Goal: Transaction & Acquisition: Purchase product/service

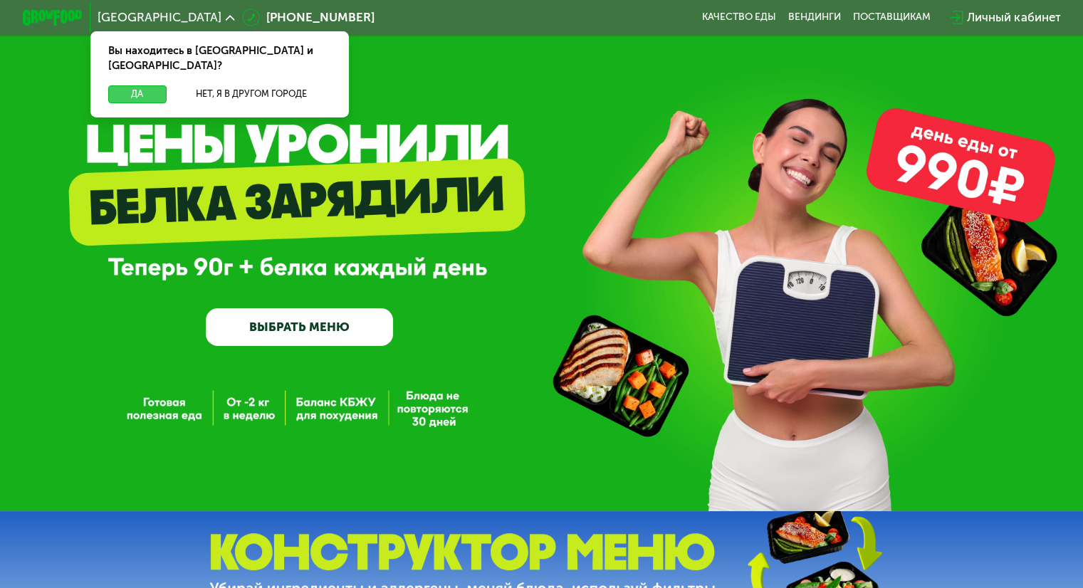
click at [121, 85] on button "Да" at bounding box center [137, 94] width 58 height 18
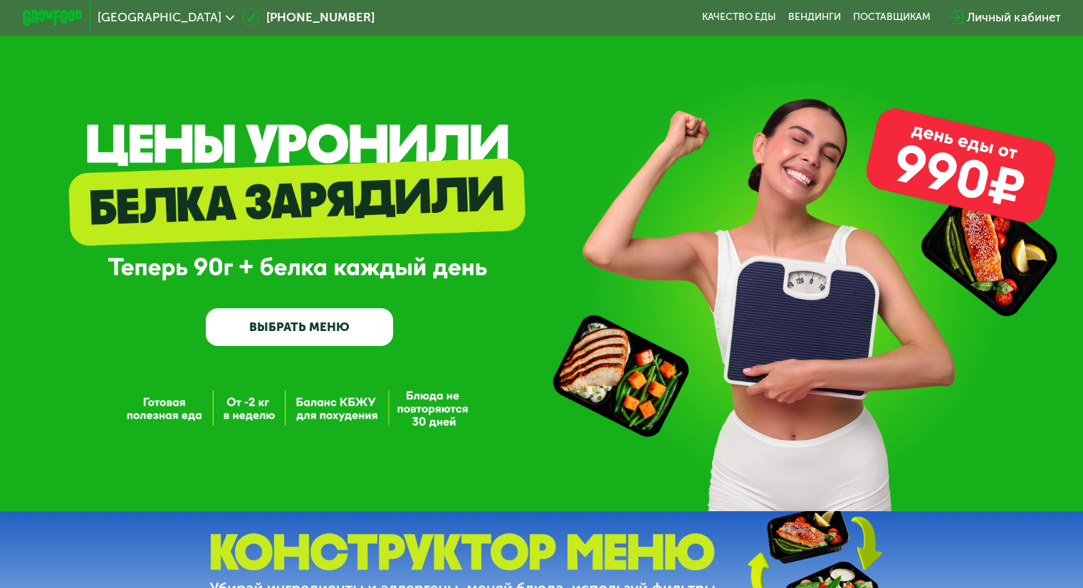
click at [279, 331] on link "ВЫБРАТЬ МЕНЮ" at bounding box center [299, 327] width 187 height 38
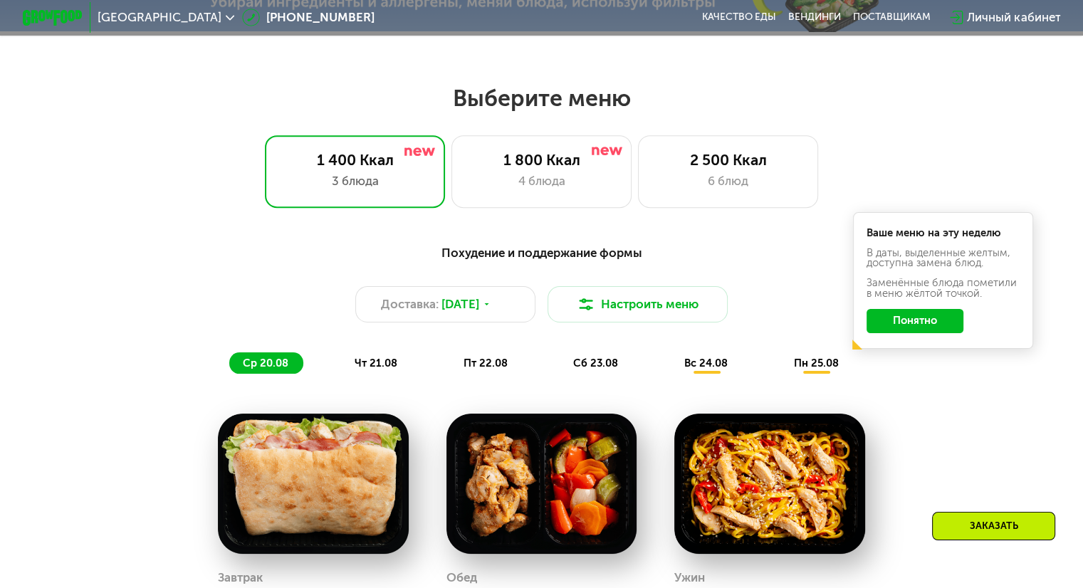
scroll to position [594, 0]
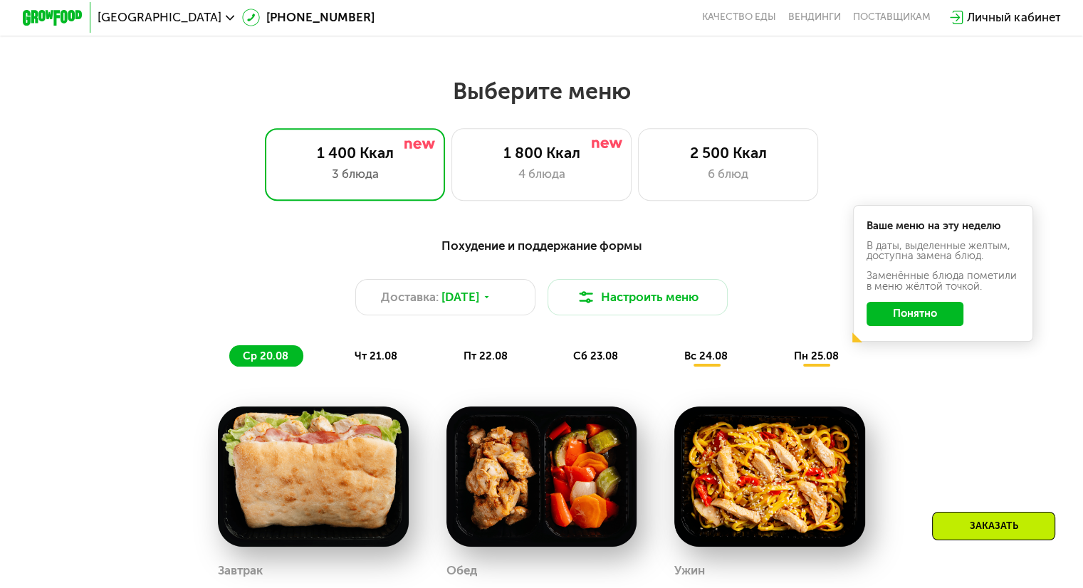
click at [891, 315] on button "Понятно" at bounding box center [915, 314] width 97 height 24
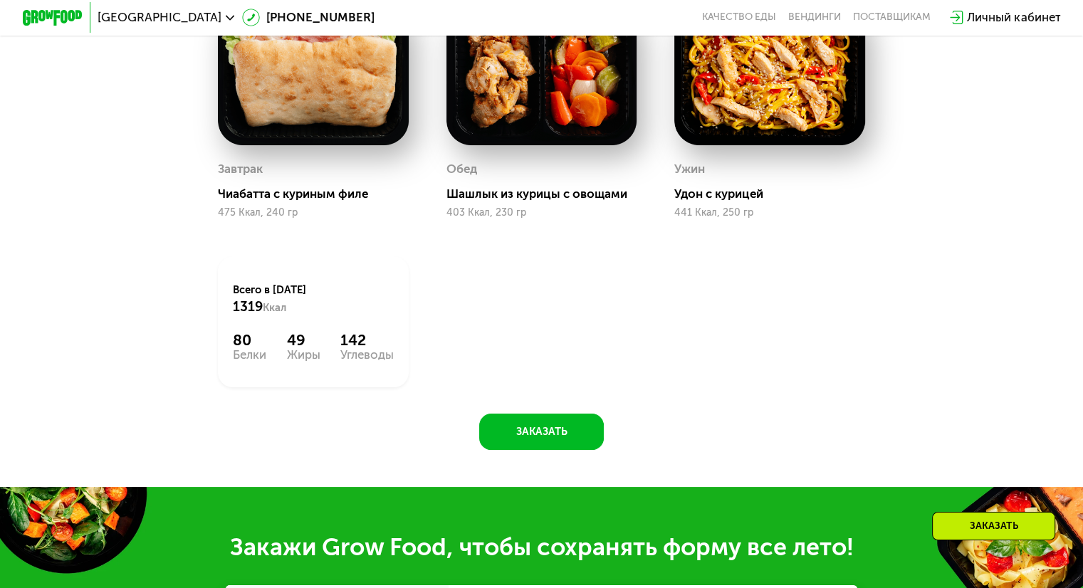
scroll to position [1422, 0]
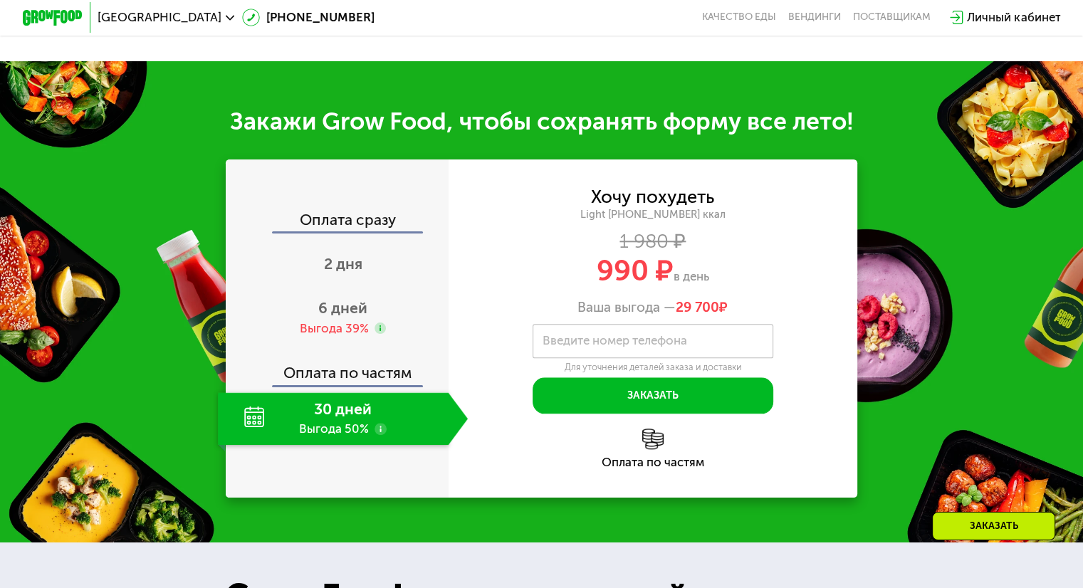
click at [378, 438] on div "30 дней Выгода 50%" at bounding box center [333, 419] width 230 height 53
click at [375, 435] on use at bounding box center [381, 429] width 12 height 12
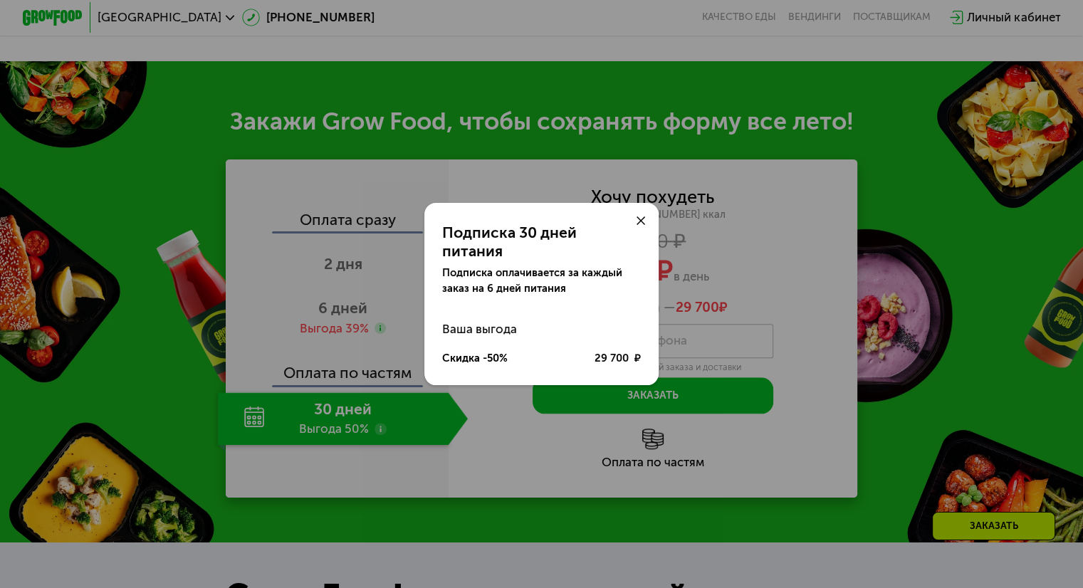
click at [650, 232] on div at bounding box center [641, 221] width 36 height 36
click at [640, 226] on icon at bounding box center [641, 221] width 9 height 9
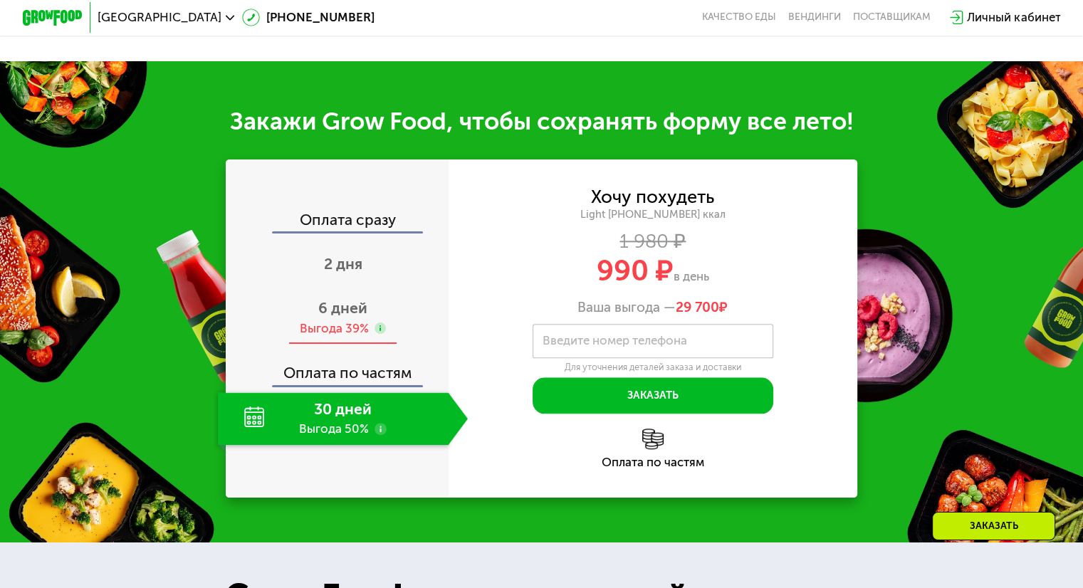
click at [375, 335] on use at bounding box center [381, 329] width 12 height 12
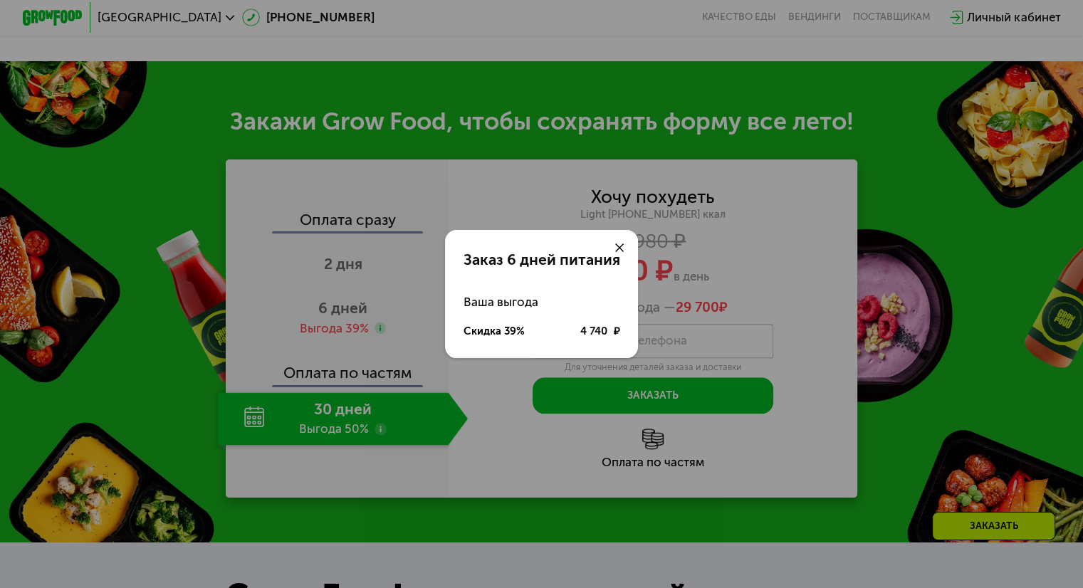
click at [624, 244] on icon at bounding box center [619, 248] width 9 height 9
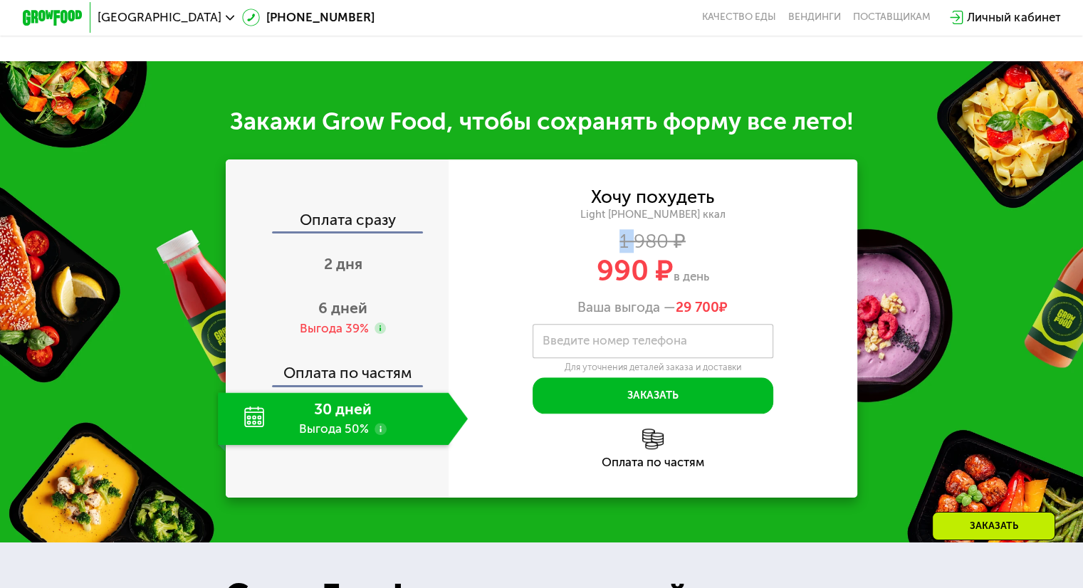
click at [624, 244] on div "1 980 ₽" at bounding box center [654, 241] width 410 height 16
click at [630, 245] on div "1 980 ₽" at bounding box center [654, 241] width 410 height 16
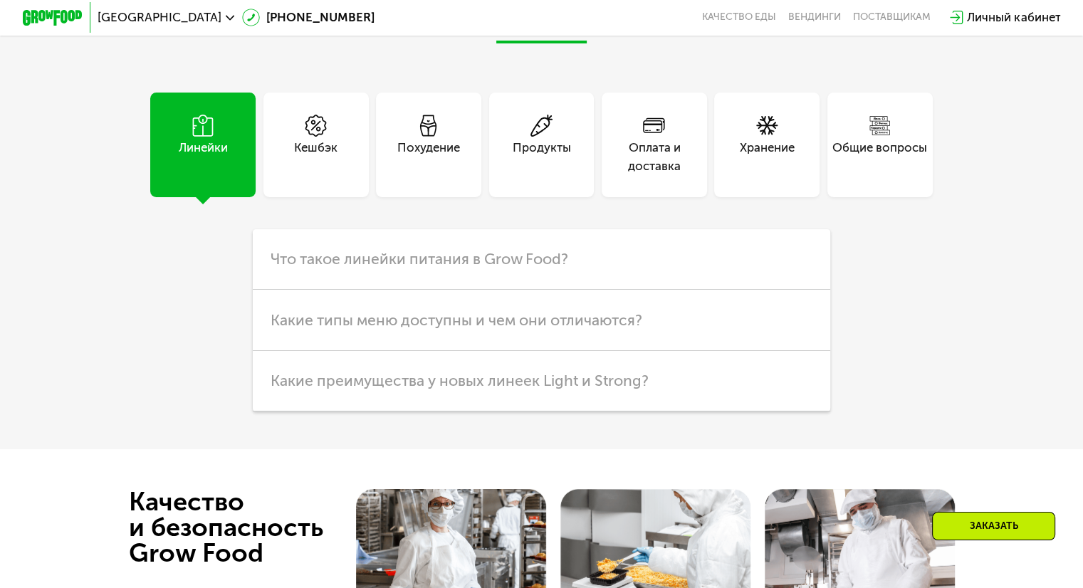
scroll to position [3653, 0]
click at [655, 137] on icon at bounding box center [654, 125] width 23 height 23
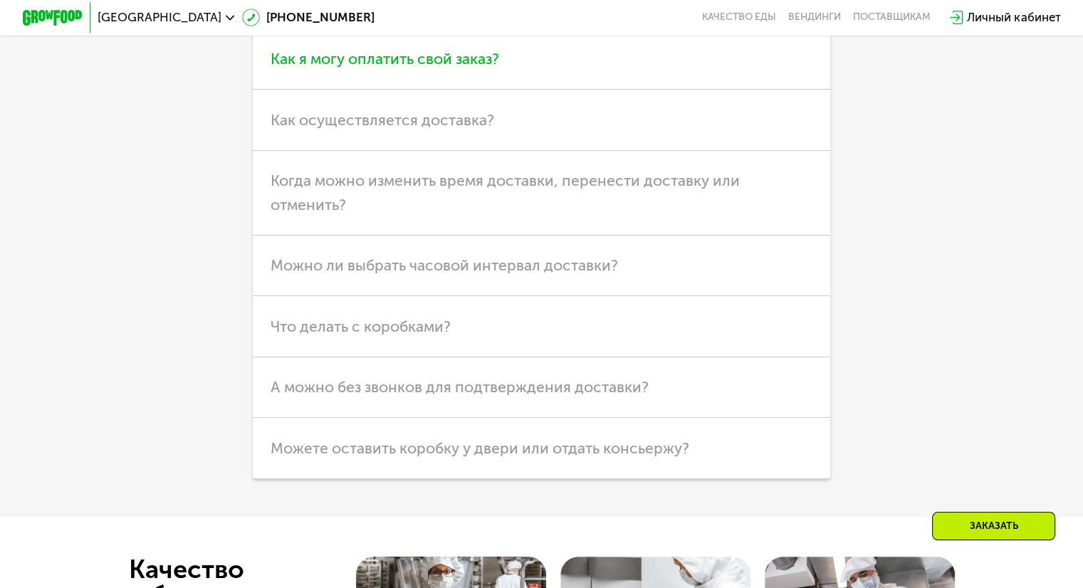
scroll to position [3852, 0]
click at [431, 336] on span "Что делать с коробками?" at bounding box center [361, 327] width 180 height 18
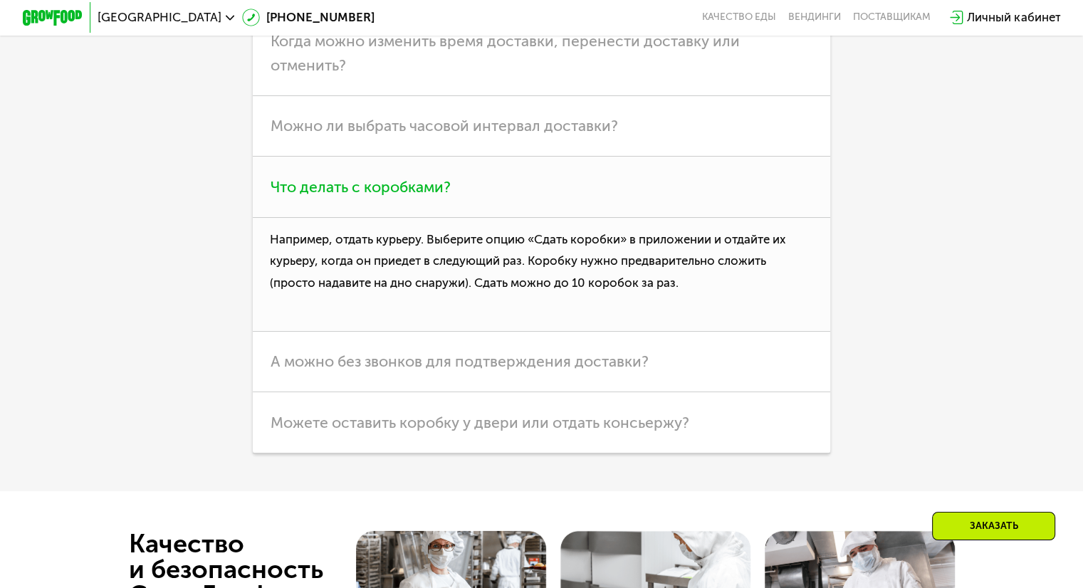
scroll to position [3992, 0]
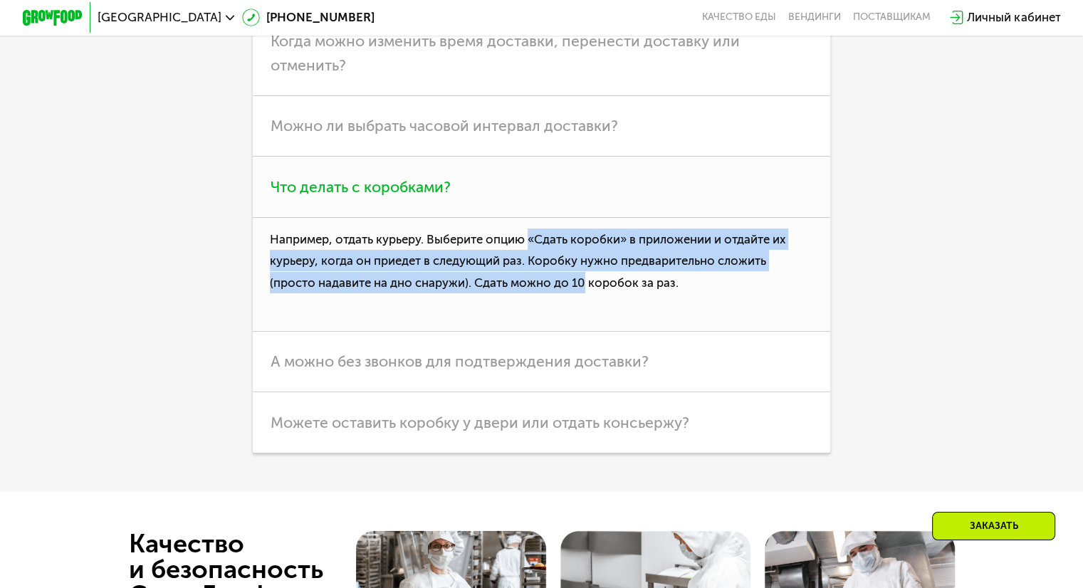
drag, startPoint x: 530, startPoint y: 274, endPoint x: 586, endPoint y: 306, distance: 65.1
click at [586, 306] on p "Например, отдать курьеру. Выберите опцию «Сдать коробки» в приложении и отдайте…" at bounding box center [542, 275] width 578 height 114
click at [601, 292] on p "Например, отдать курьеру. Выберите опцию «Сдать коробки» в приложении и отдайте…" at bounding box center [542, 275] width 578 height 114
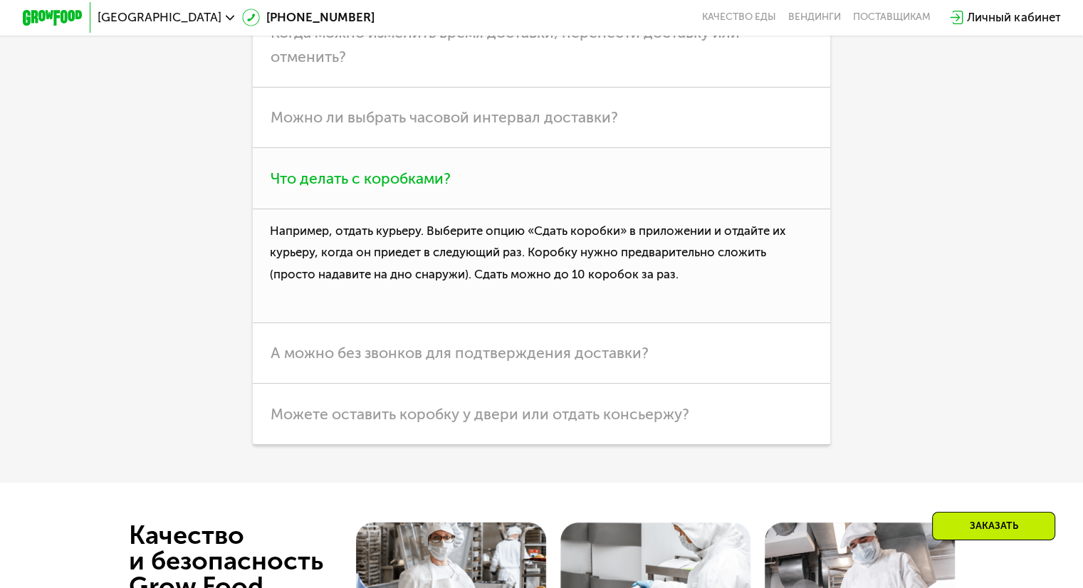
scroll to position [3997, 0]
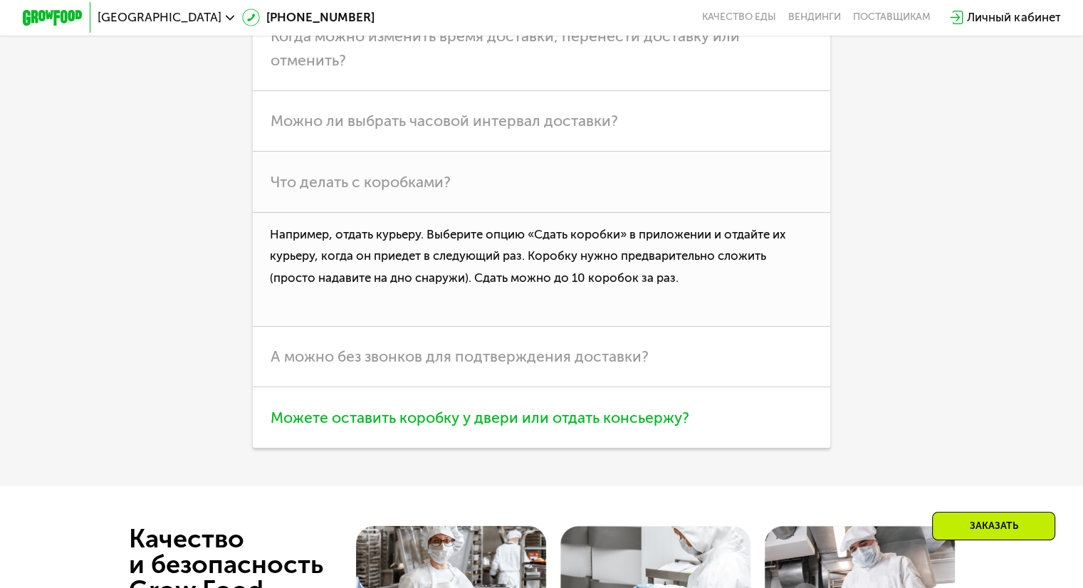
click at [489, 427] on span "Можете оставить коробку у двери или отдать консьержу?" at bounding box center [480, 418] width 419 height 18
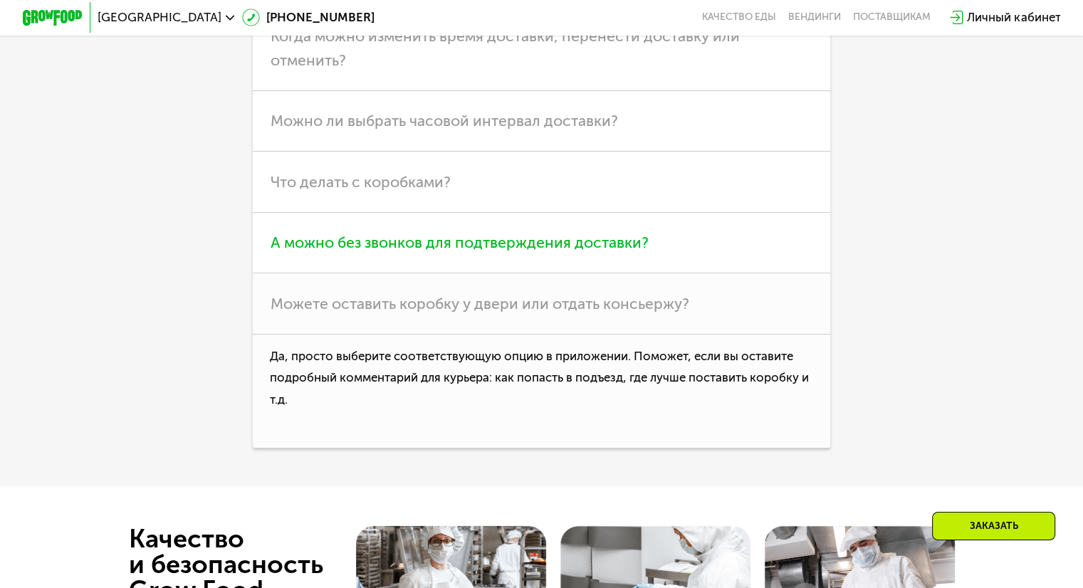
click at [467, 251] on span "А можно без звонков для подтверждения доставки?" at bounding box center [460, 243] width 378 height 18
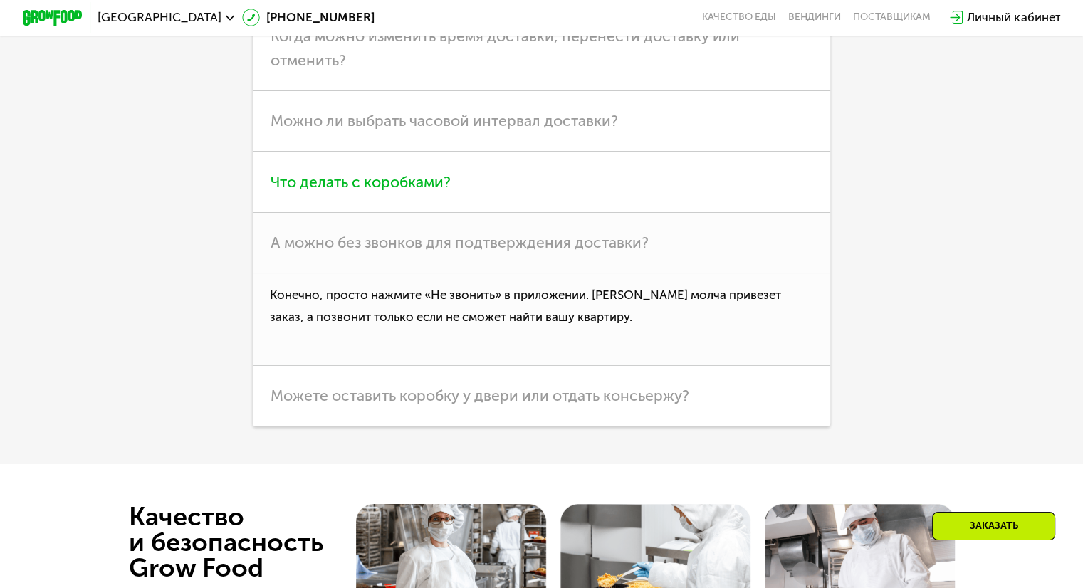
click at [387, 191] on span "Что делать с коробками?" at bounding box center [361, 182] width 180 height 18
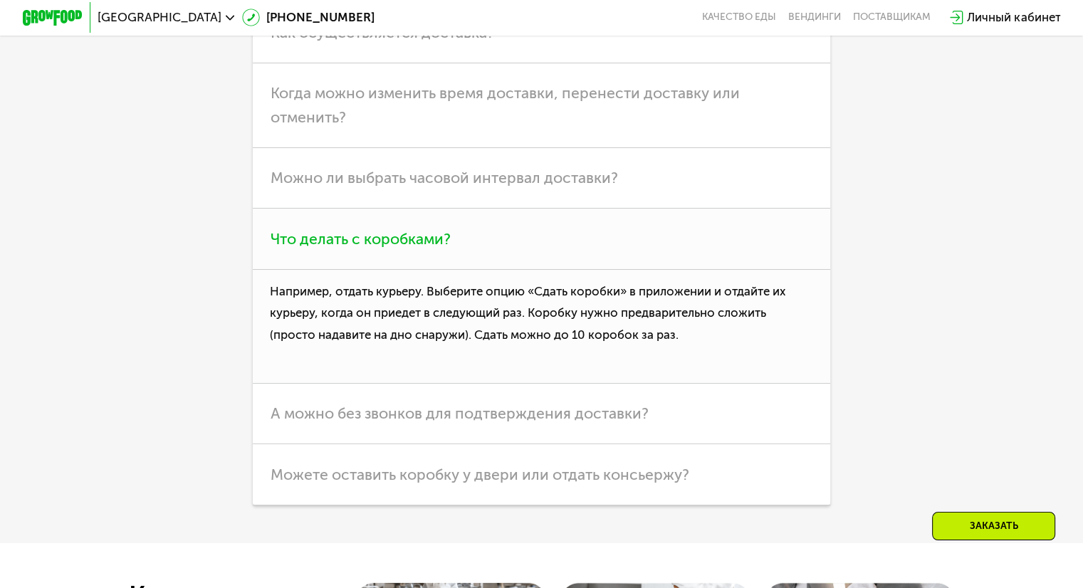
scroll to position [3973, 0]
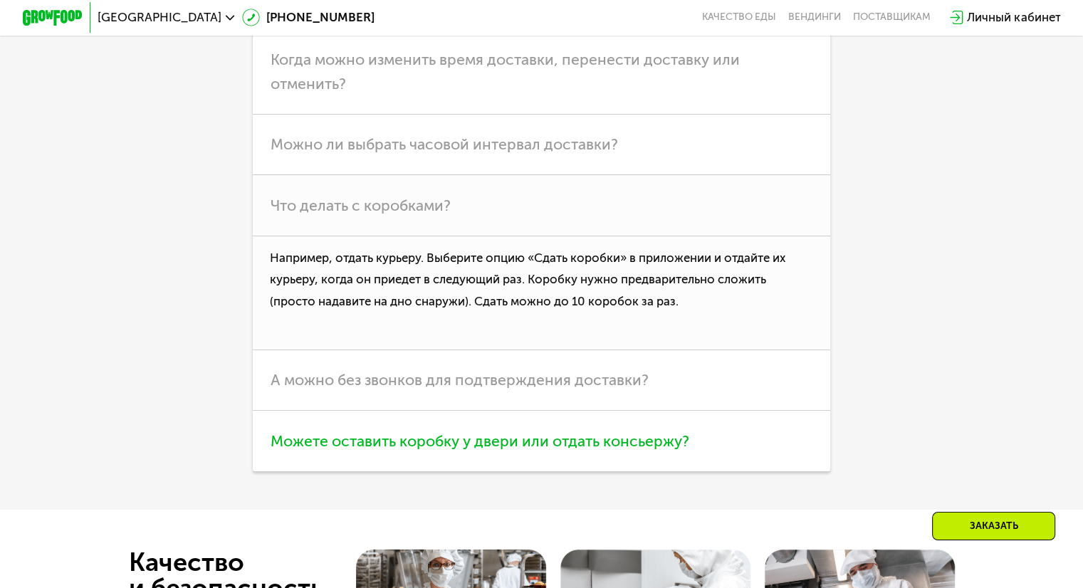
click at [521, 472] on h3 "Можете оставить коробку у двери или отдать консьержу?" at bounding box center [542, 441] width 578 height 61
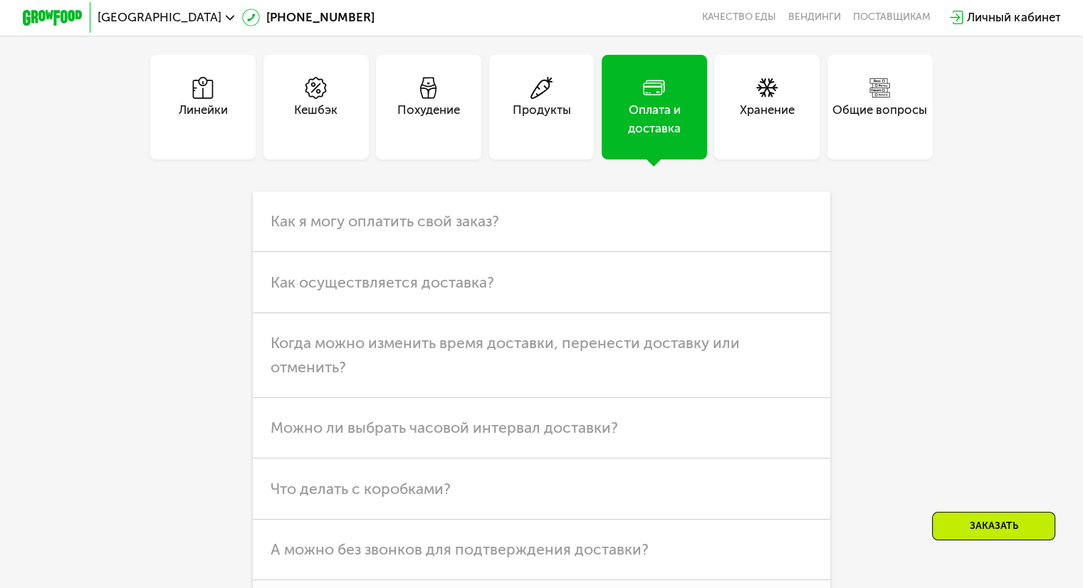
scroll to position [3667, 0]
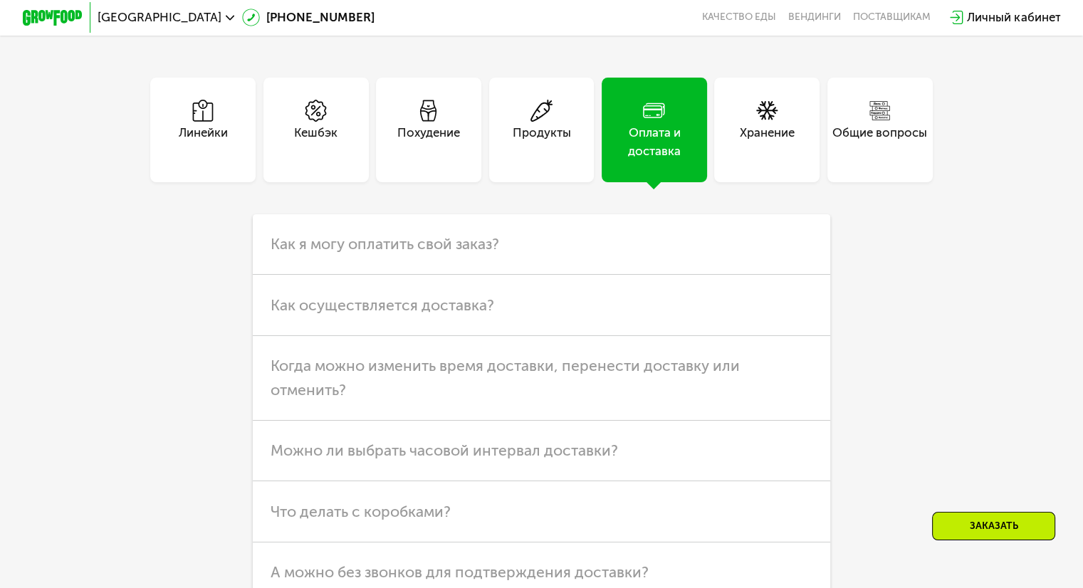
click at [824, 183] on div "Хранение" at bounding box center [880, 130] width 113 height 105
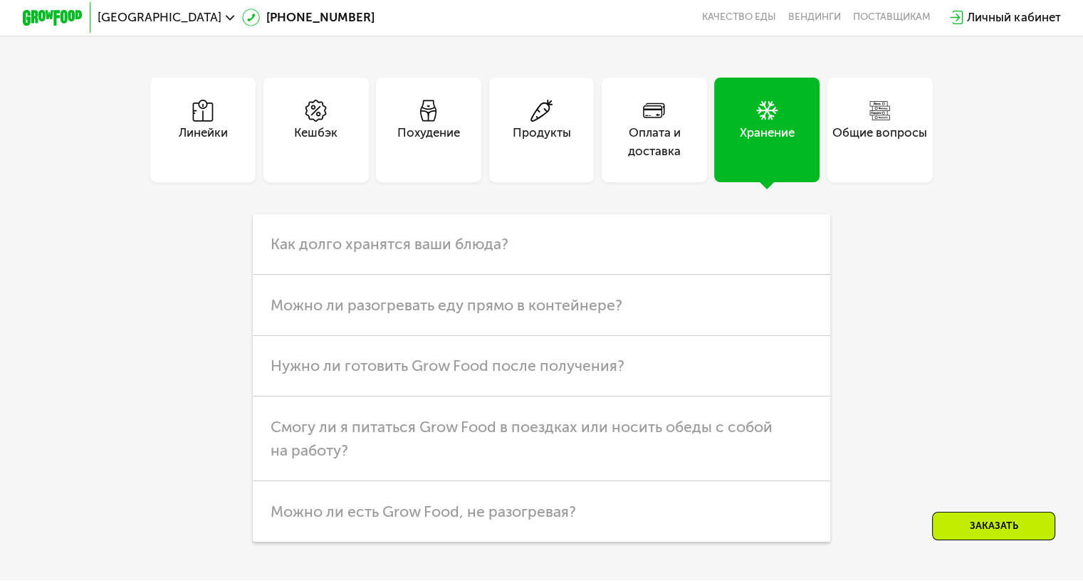
click at [851, 160] on div "Общие вопросы" at bounding box center [880, 142] width 95 height 36
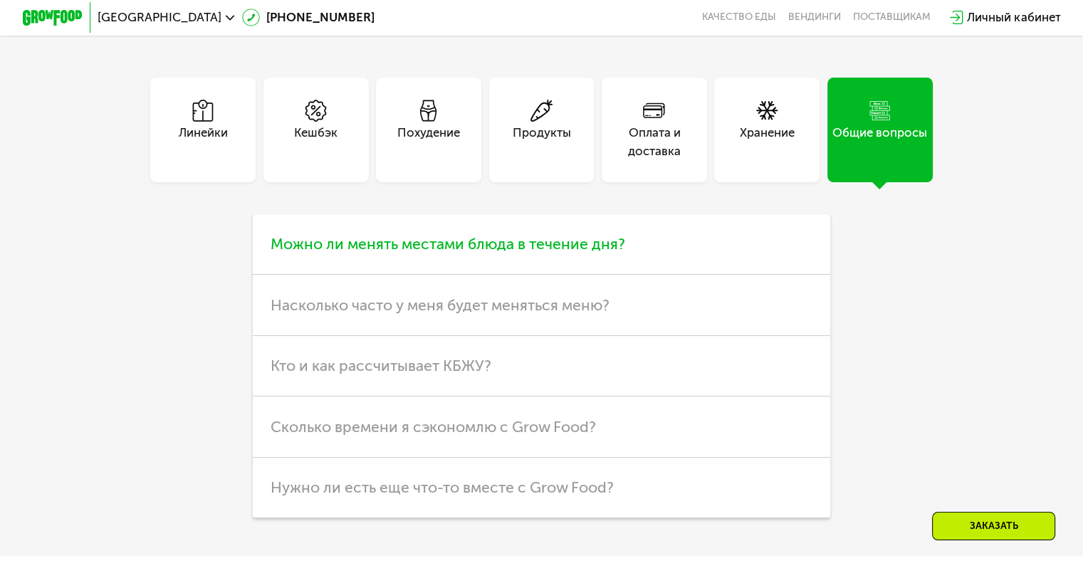
scroll to position [3734, 0]
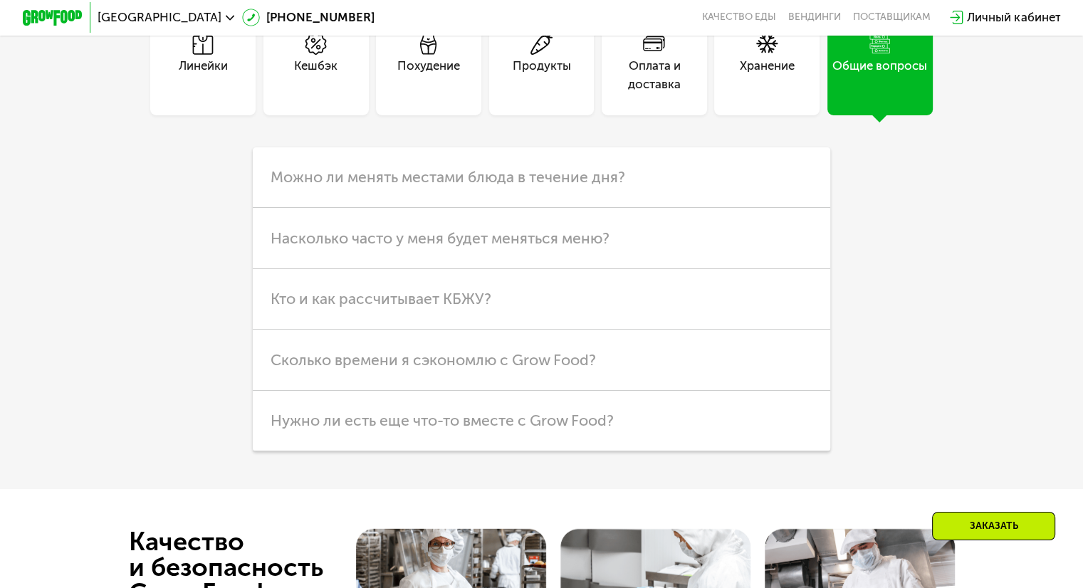
click at [752, 93] on div "Хранение" at bounding box center [767, 75] width 55 height 36
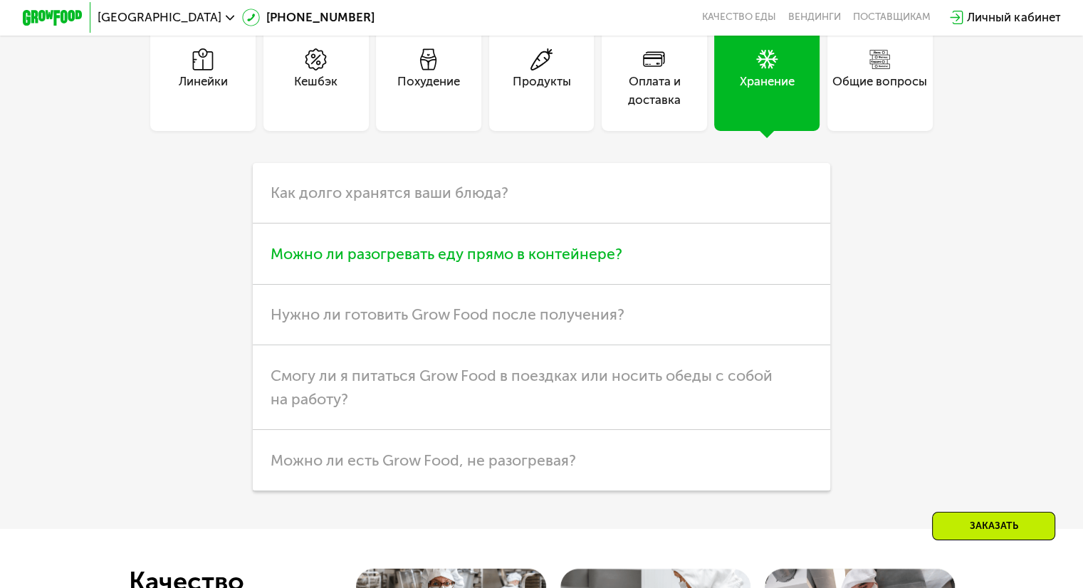
scroll to position [3710, 0]
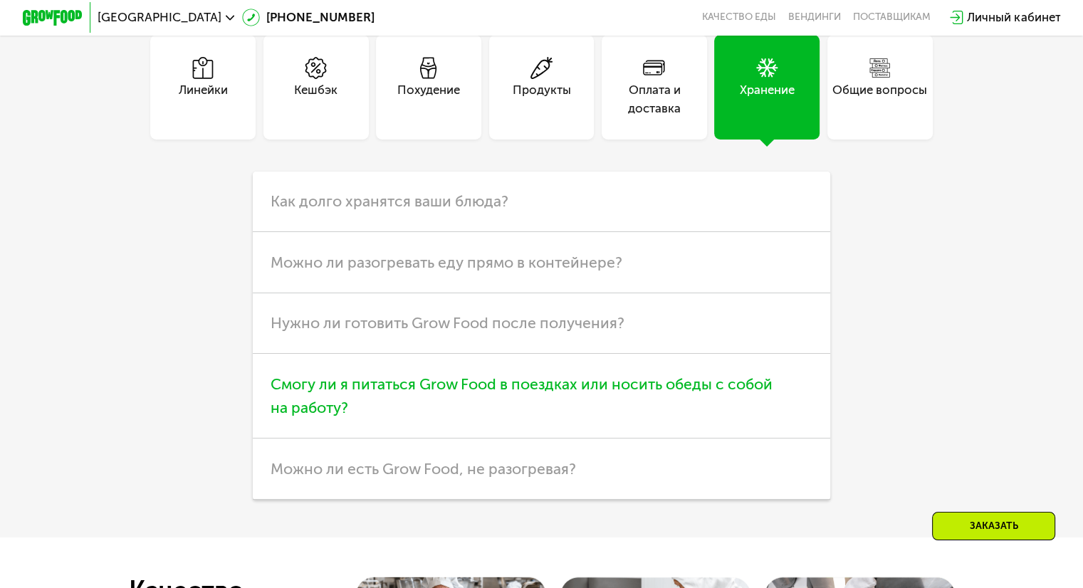
click at [504, 429] on h3 "Смогу ли я питаться Grow Food в поездках или носить обеды с собой на работу?" at bounding box center [542, 396] width 578 height 85
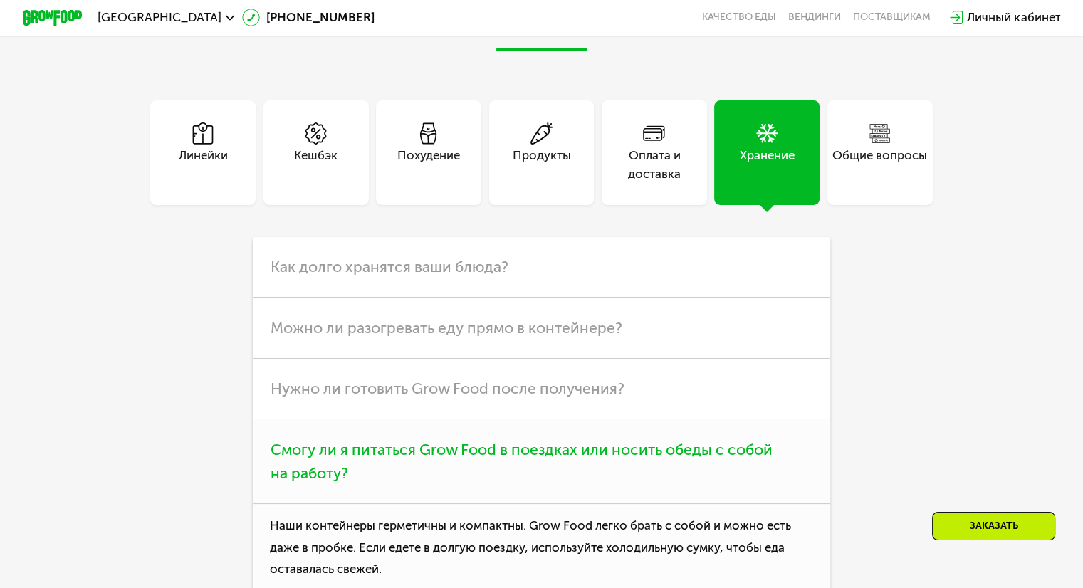
scroll to position [3644, 0]
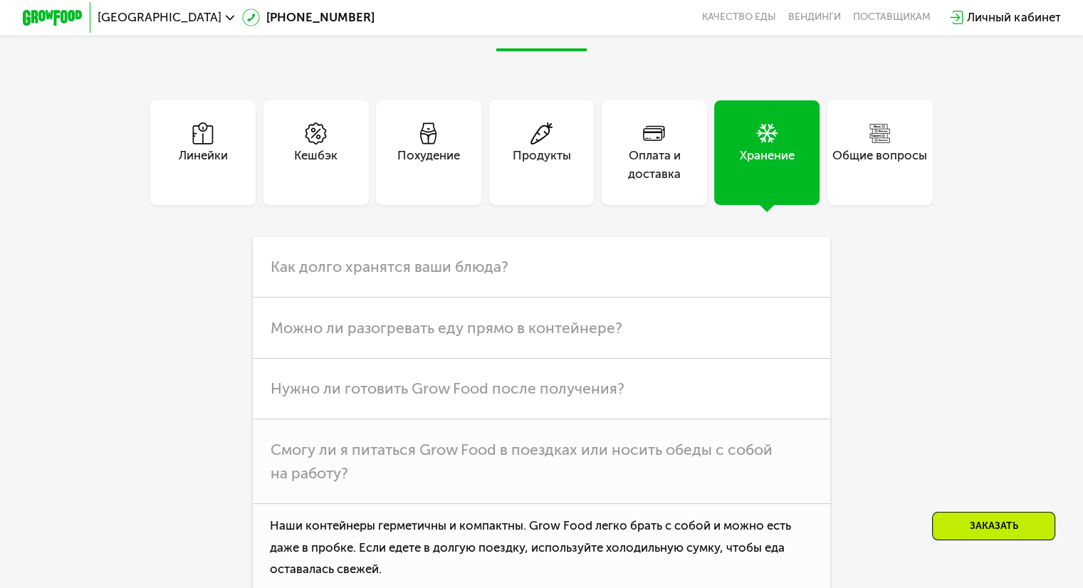
click at [318, 172] on div "Кешбэк" at bounding box center [315, 165] width 43 height 36
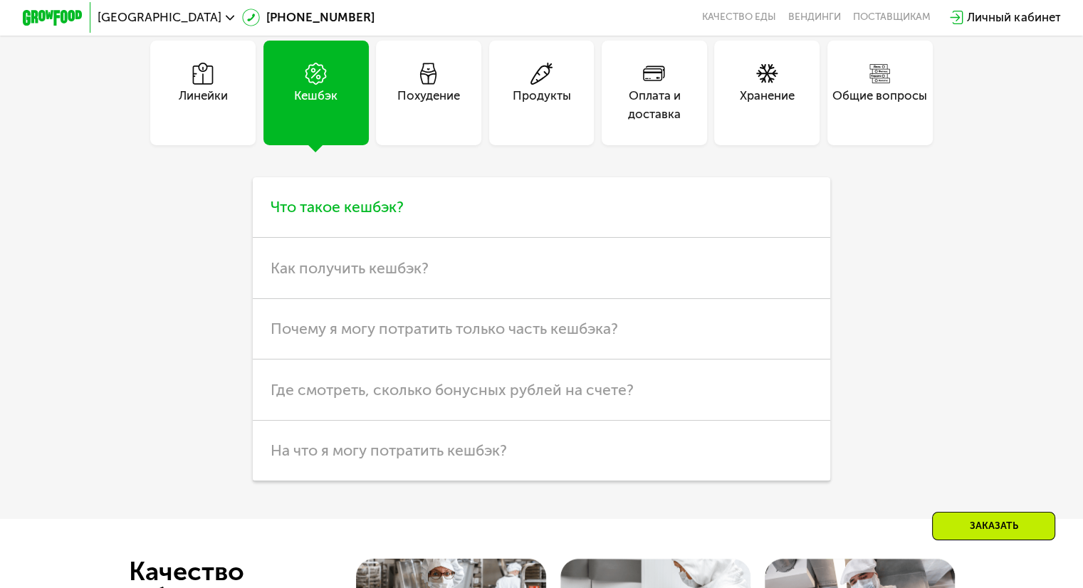
scroll to position [3704, 0]
click at [188, 123] on div "Линейки" at bounding box center [203, 105] width 49 height 36
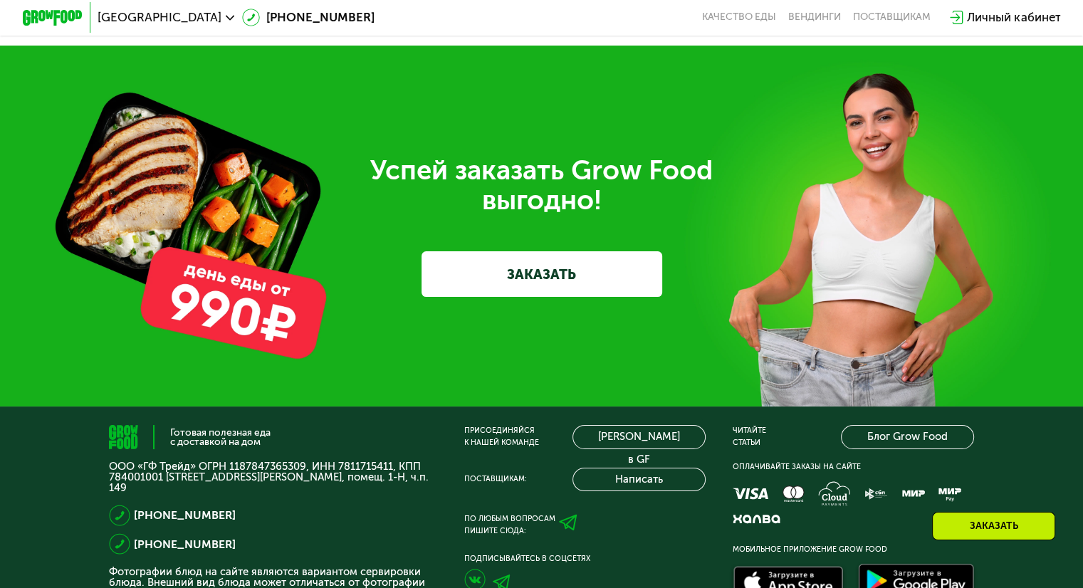
scroll to position [4276, 0]
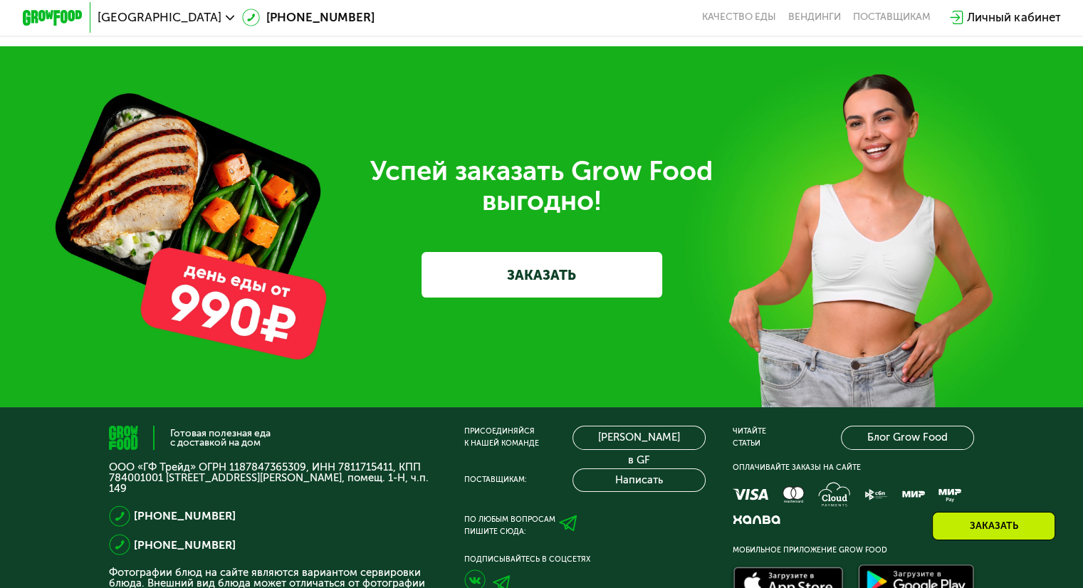
click at [496, 297] on link "ЗАКАЗАТЬ" at bounding box center [542, 274] width 241 height 45
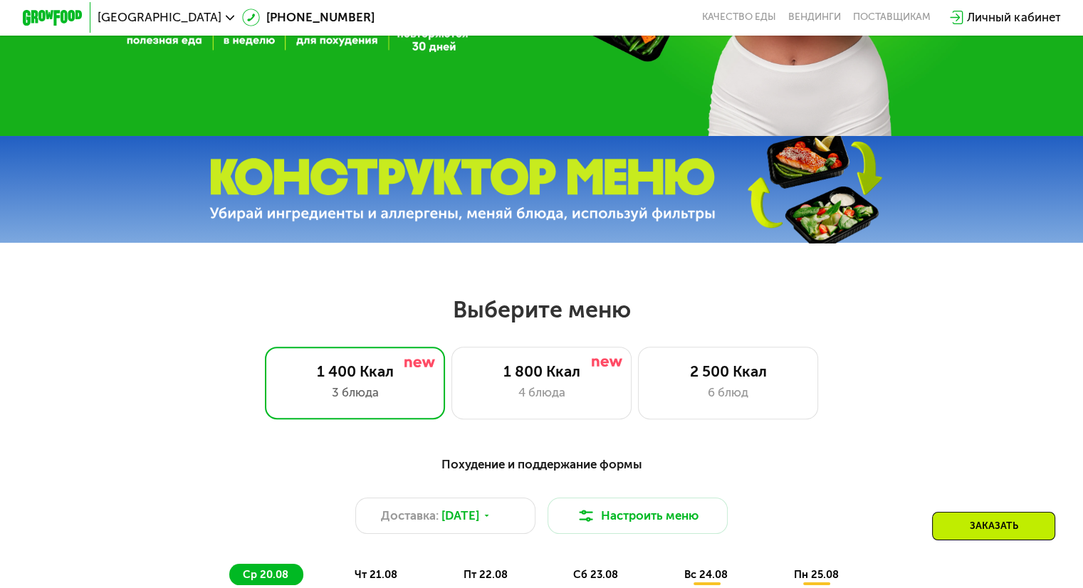
scroll to position [0, 0]
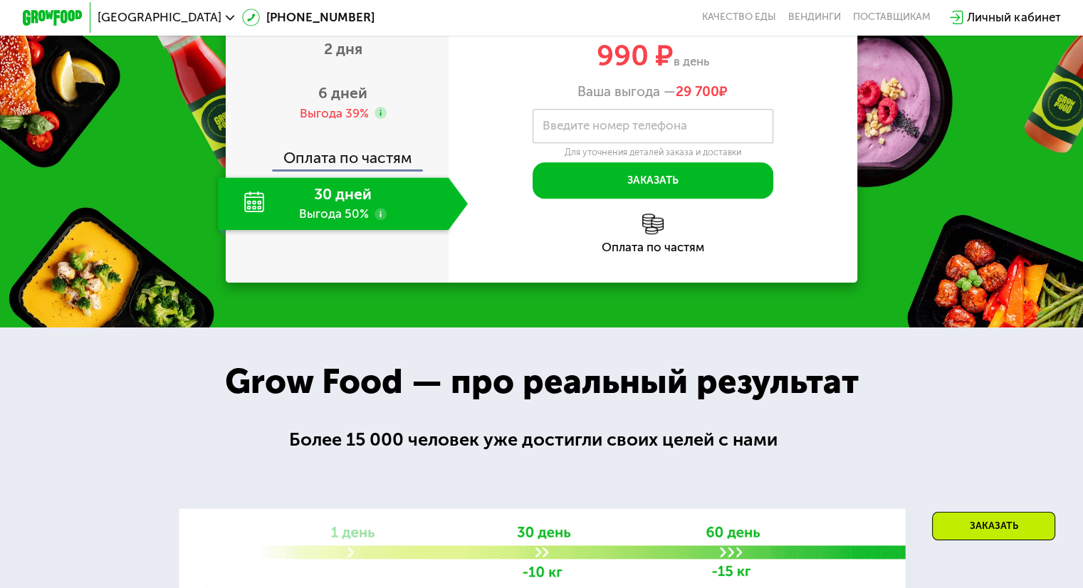
scroll to position [1504, 0]
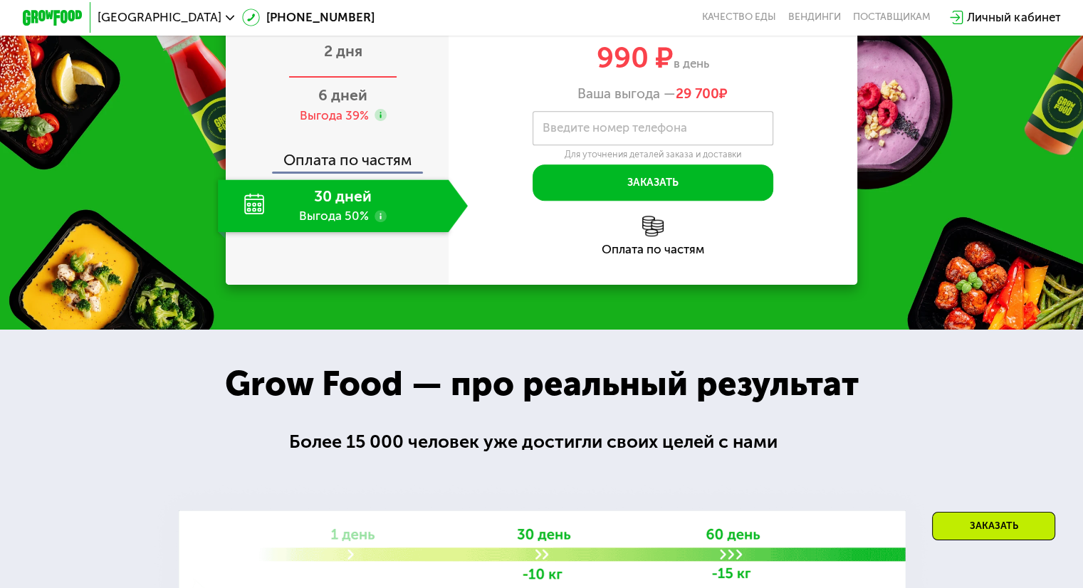
click at [375, 79] on div "2 дня" at bounding box center [343, 52] width 250 height 53
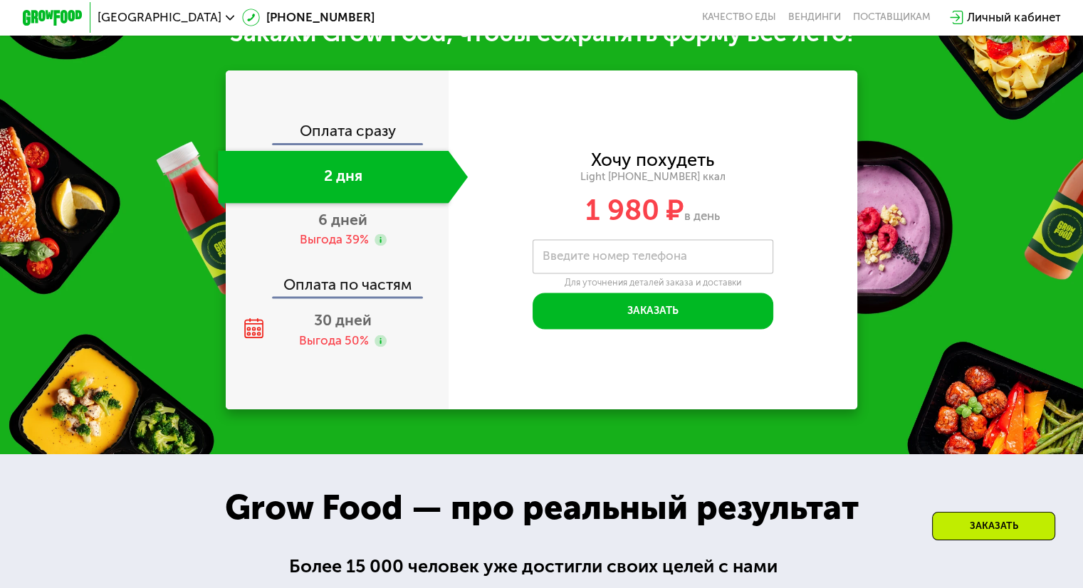
click at [358, 142] on div "Оплата сразу" at bounding box center [338, 132] width 222 height 19
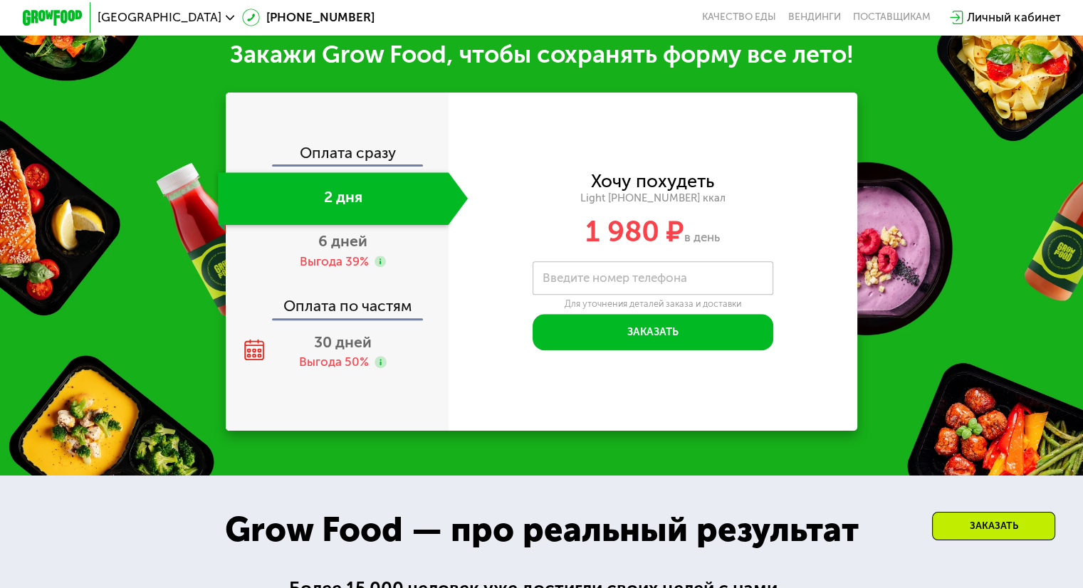
scroll to position [1504, 0]
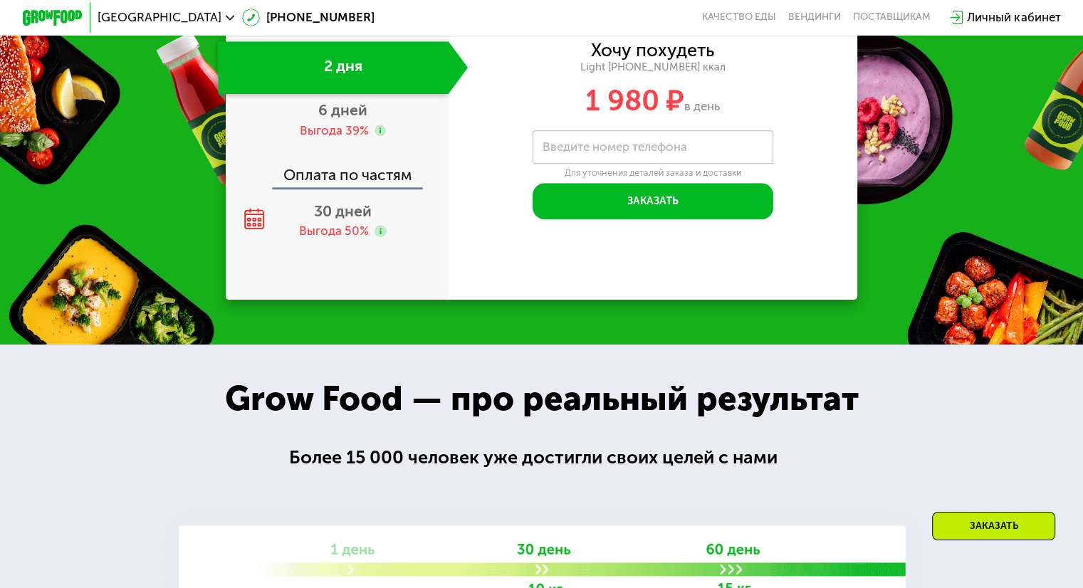
click at [348, 140] on div "Оплата сразу 2 дня 6 дней Выгода 39% Оплата по частям 30 дней Выгода 50%" at bounding box center [337, 131] width 223 height 338
click at [384, 247] on div "30 дней Выгода 50%" at bounding box center [343, 220] width 250 height 53
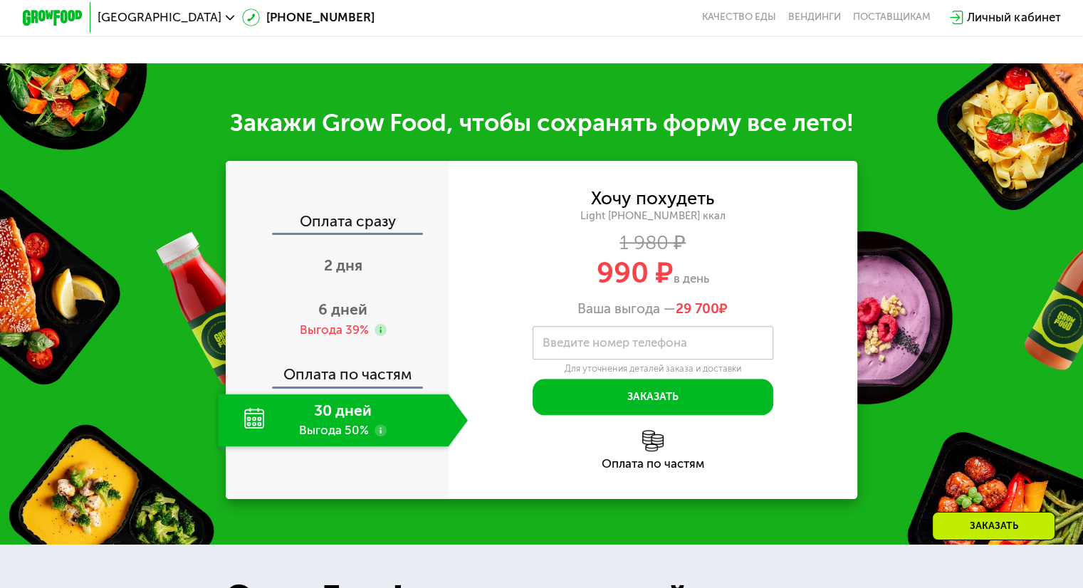
scroll to position [1435, 0]
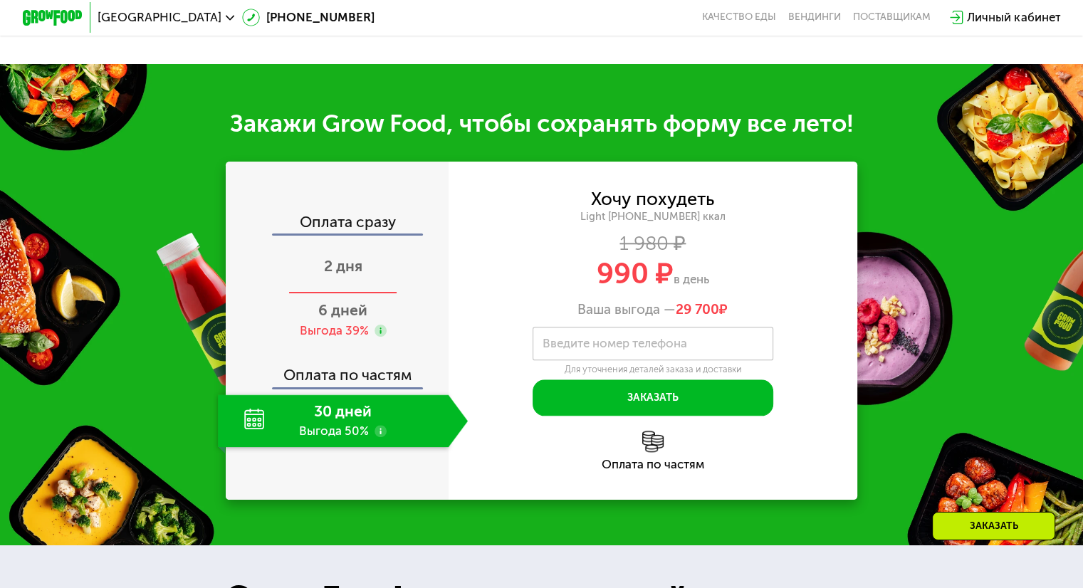
click at [350, 269] on span "2 дня" at bounding box center [343, 266] width 38 height 18
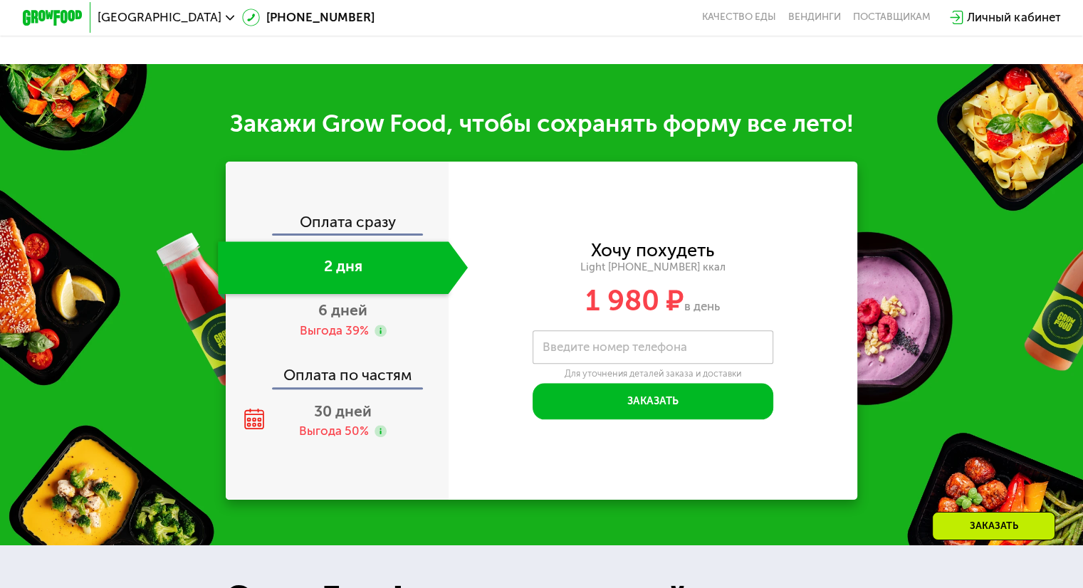
click at [350, 214] on div "Оплата сразу" at bounding box center [338, 223] width 222 height 19
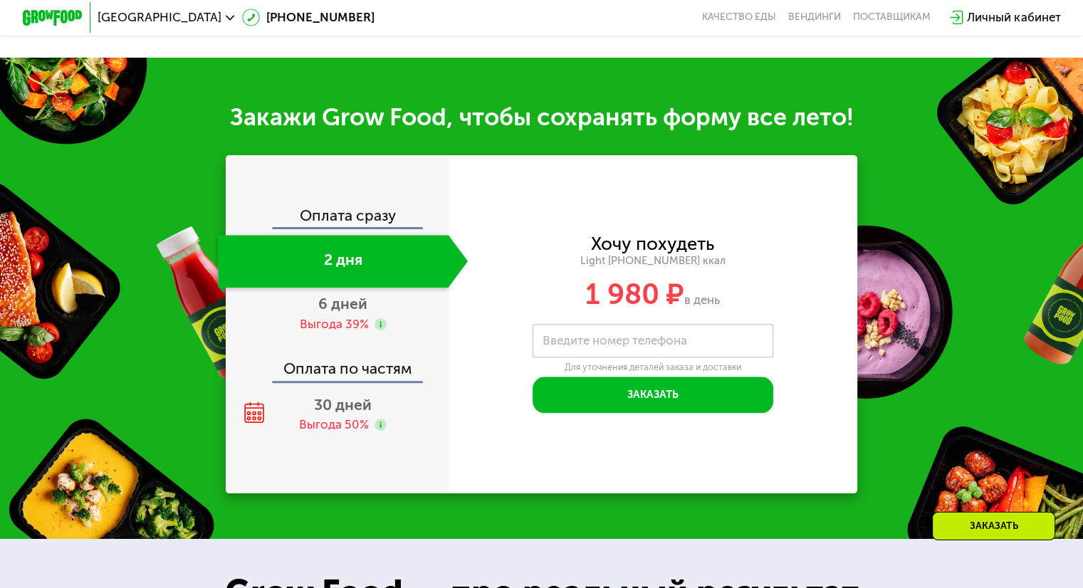
scroll to position [1449, 0]
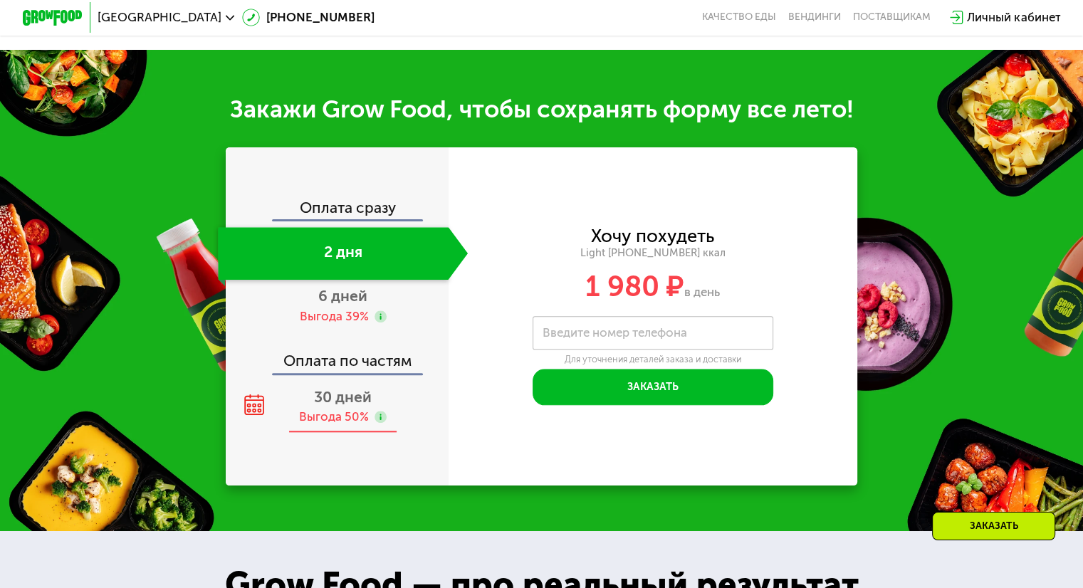
click at [390, 402] on div "30 дней Выгода 50%" at bounding box center [343, 406] width 250 height 53
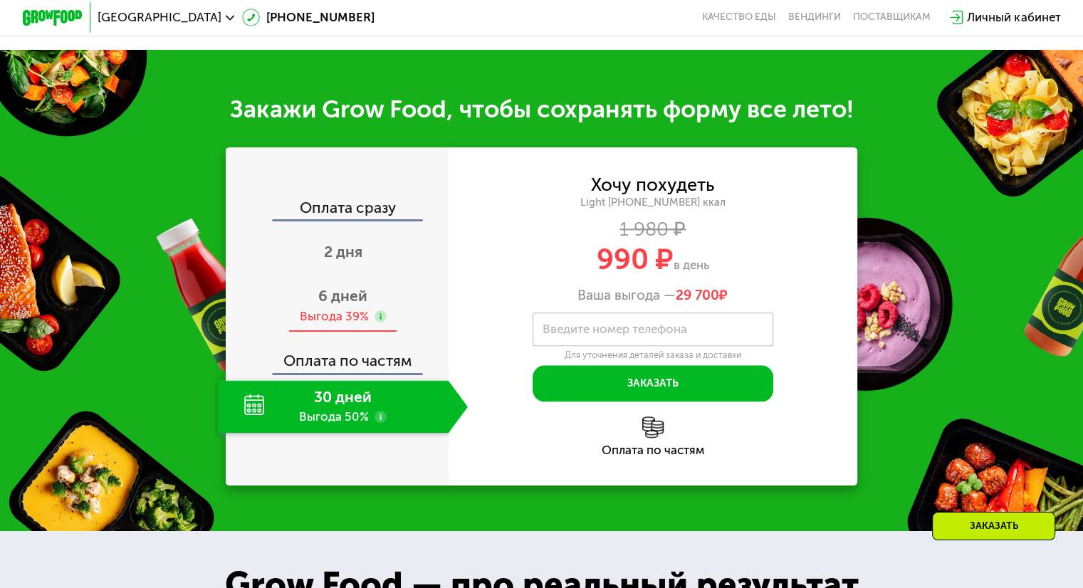
click at [388, 300] on div "6 дней Выгода 39%" at bounding box center [343, 306] width 250 height 53
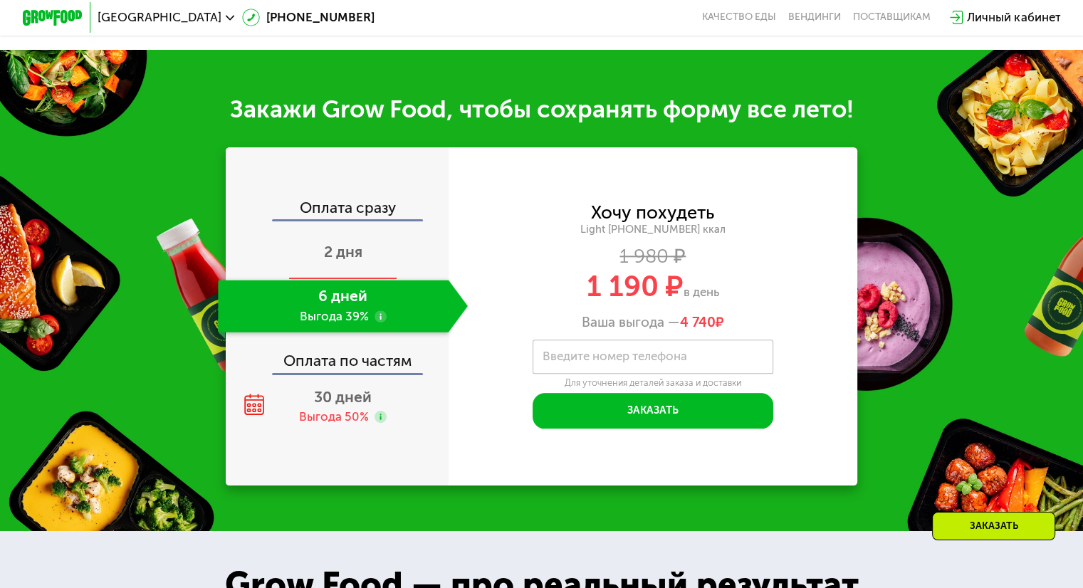
click at [384, 256] on div "2 дня" at bounding box center [343, 253] width 250 height 53
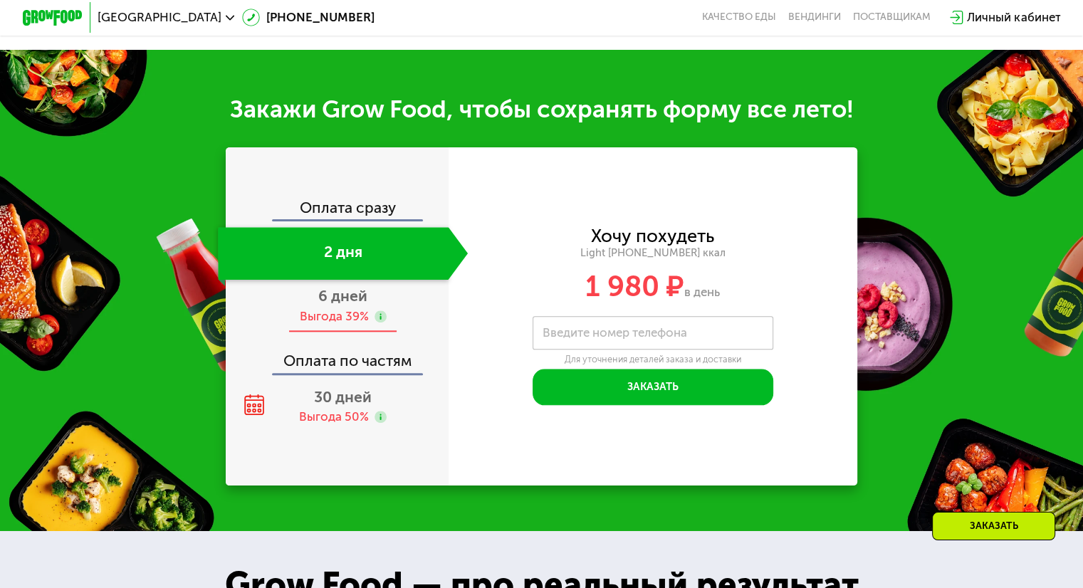
click at [407, 306] on div "6 дней Выгода 39%" at bounding box center [343, 306] width 250 height 53
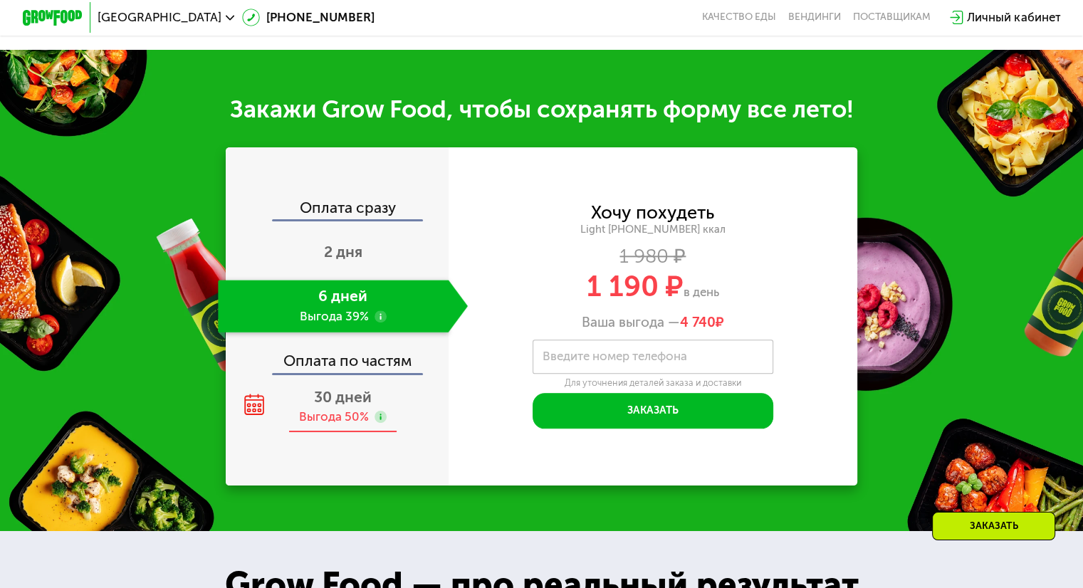
click at [414, 407] on div "30 дней Выгода 50%" at bounding box center [343, 406] width 250 height 53
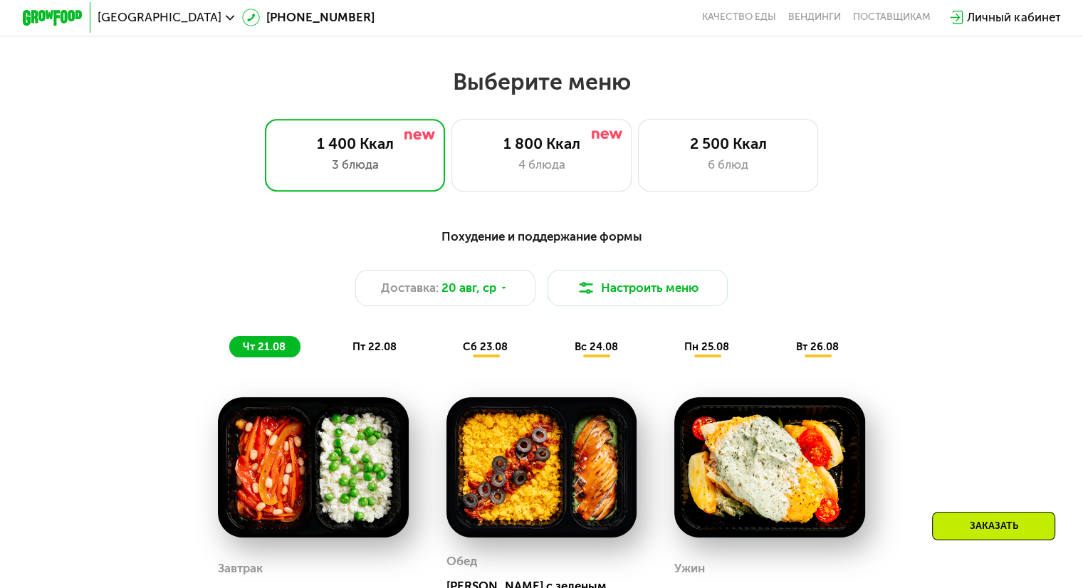
scroll to position [603, 0]
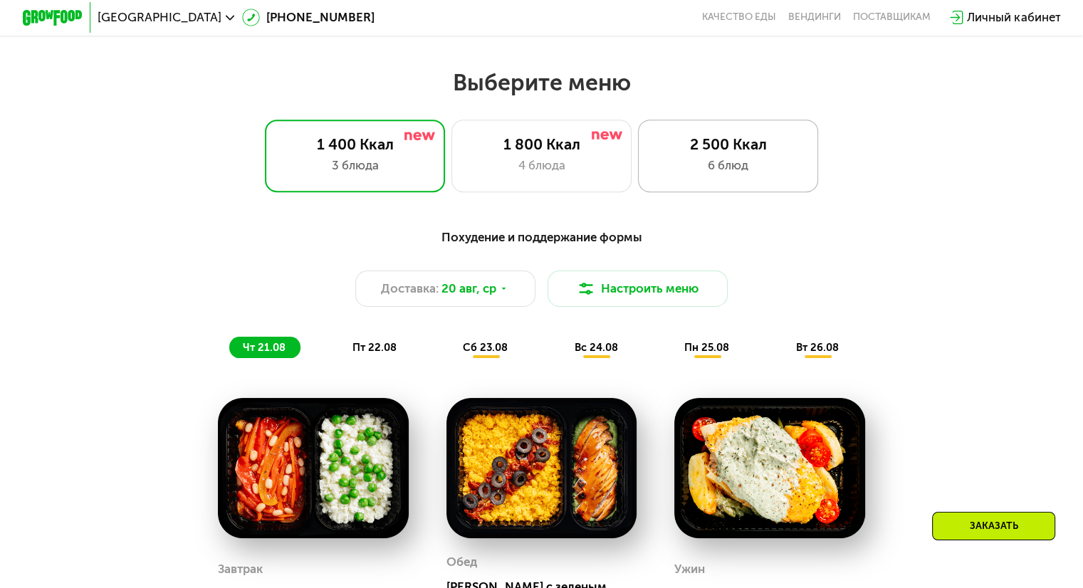
click at [766, 184] on div "2 500 Ккал 6 блюд" at bounding box center [728, 156] width 181 height 72
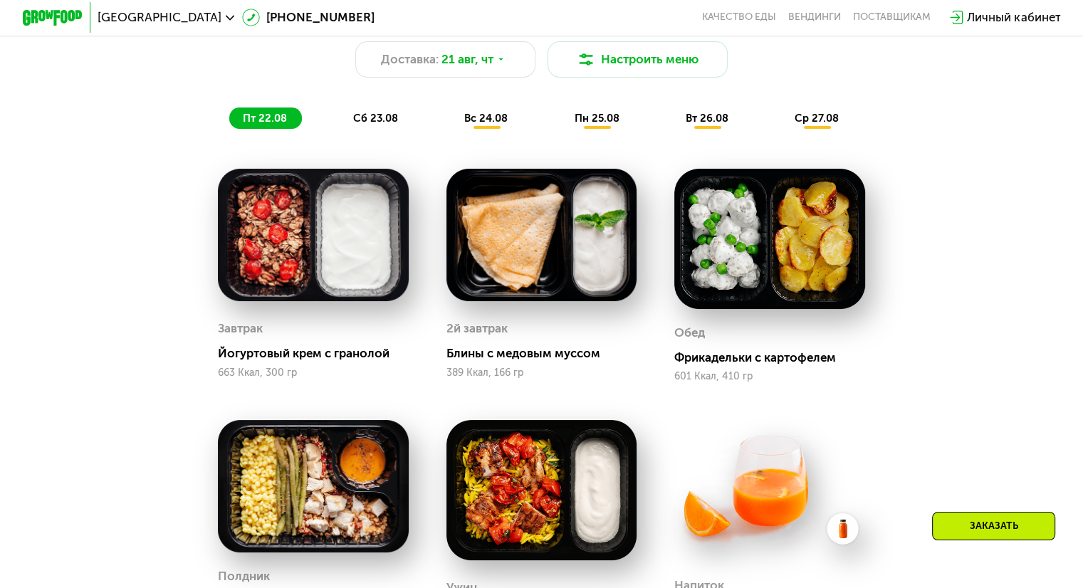
scroll to position [660, 0]
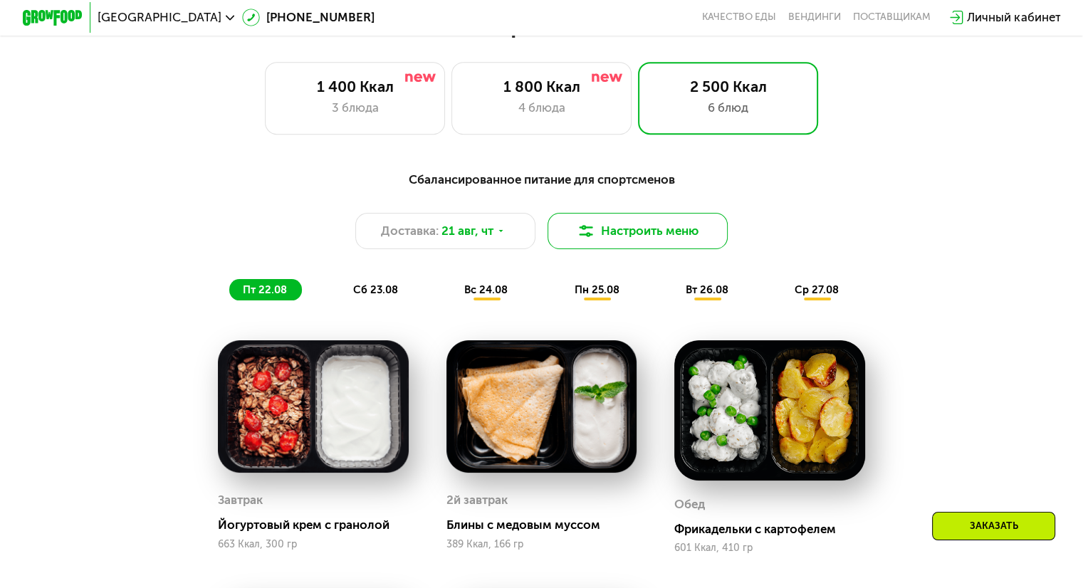
click at [638, 224] on button "Настроить меню" at bounding box center [638, 231] width 181 height 36
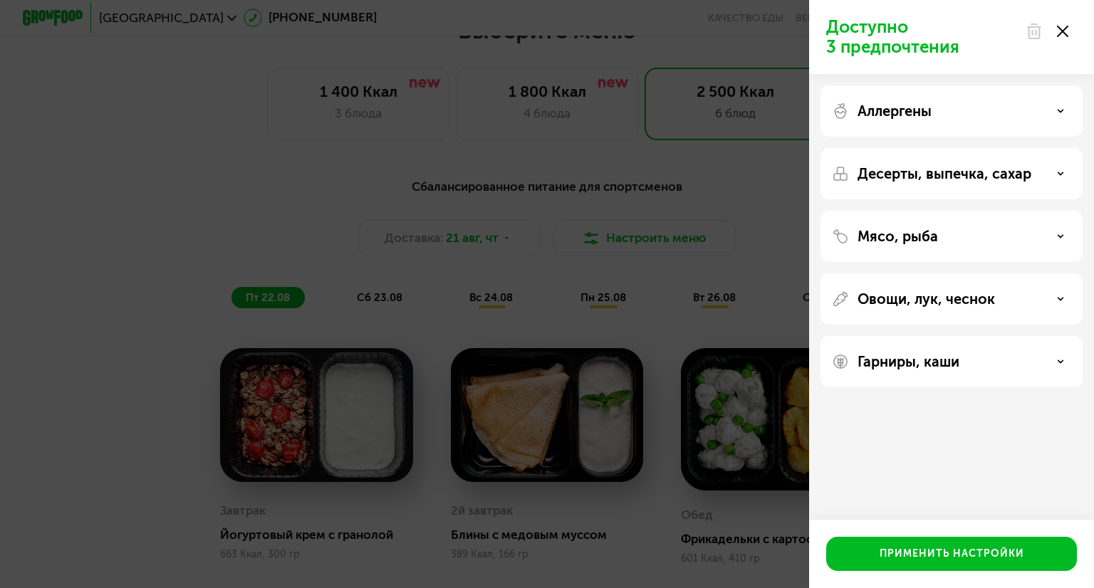
click at [1059, 29] on icon at bounding box center [1062, 31] width 11 height 11
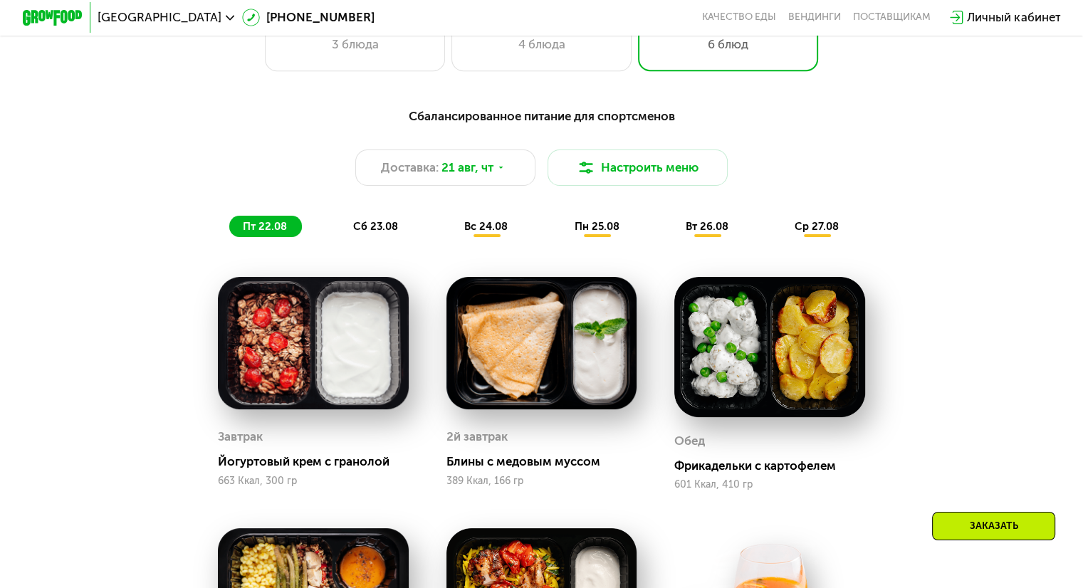
scroll to position [630, 0]
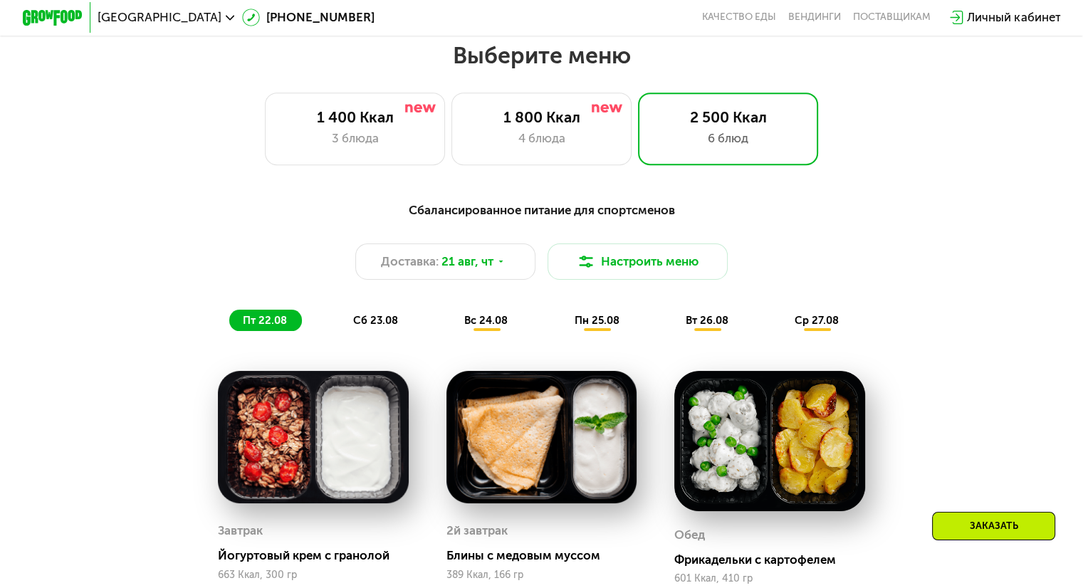
click at [526, 145] on div "4 блюда" at bounding box center [541, 139] width 149 height 18
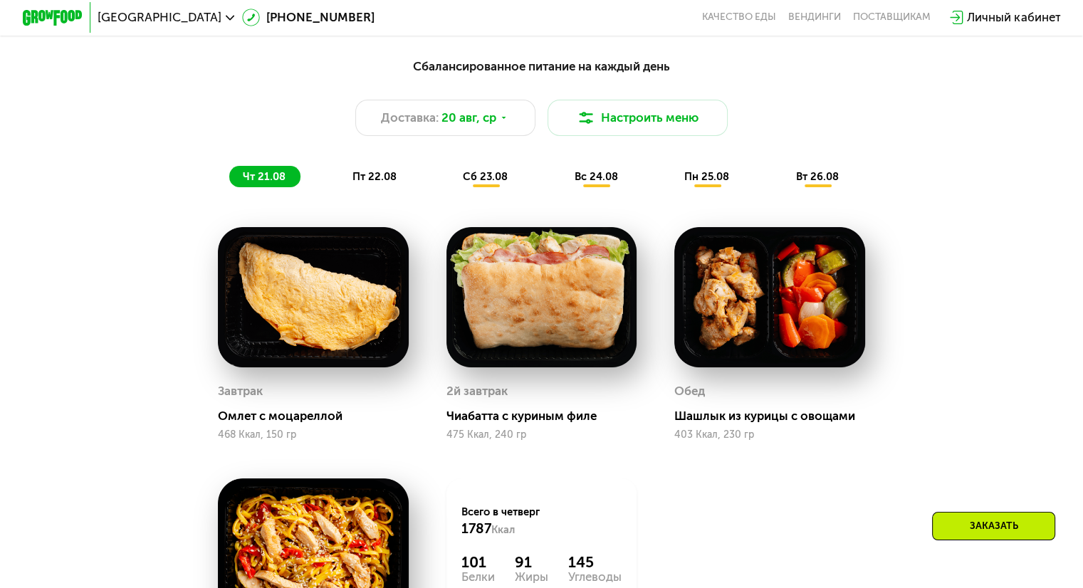
scroll to position [772, 0]
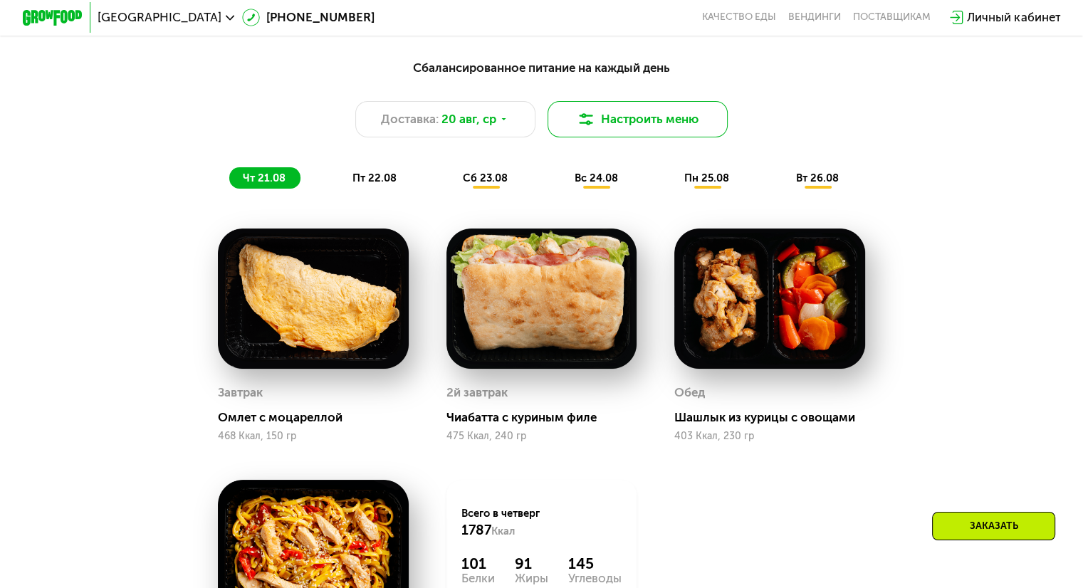
click at [610, 134] on button "Настроить меню" at bounding box center [638, 119] width 181 height 36
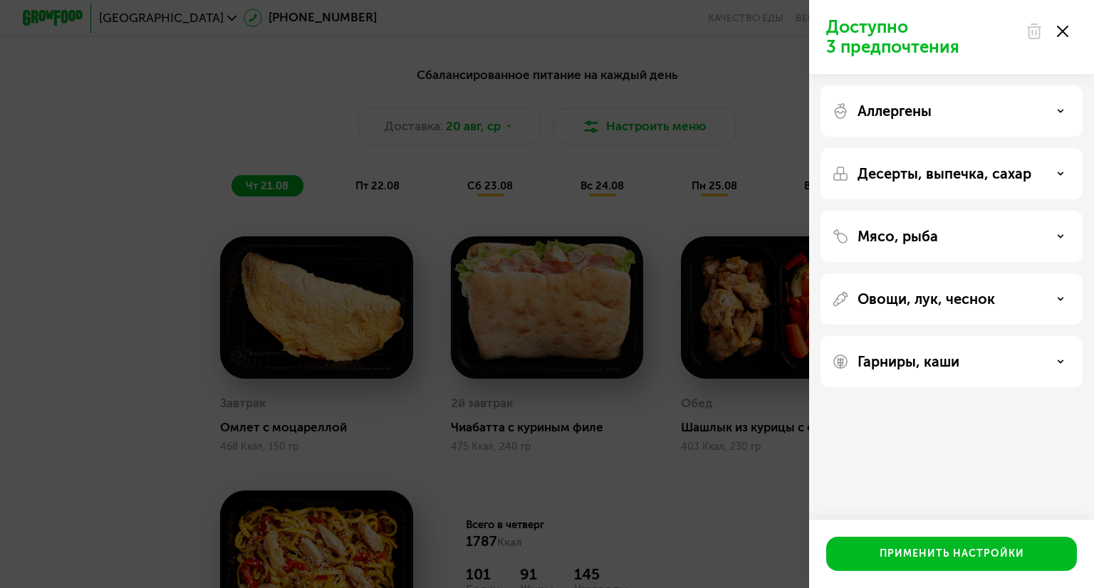
click at [1064, 28] on use at bounding box center [1062, 31] width 11 height 11
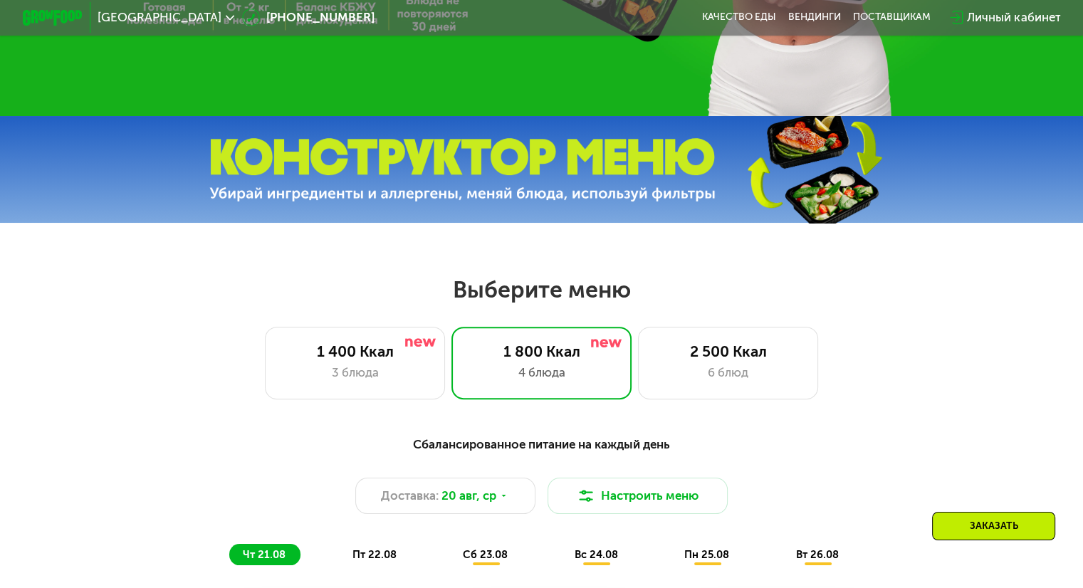
scroll to position [393, 0]
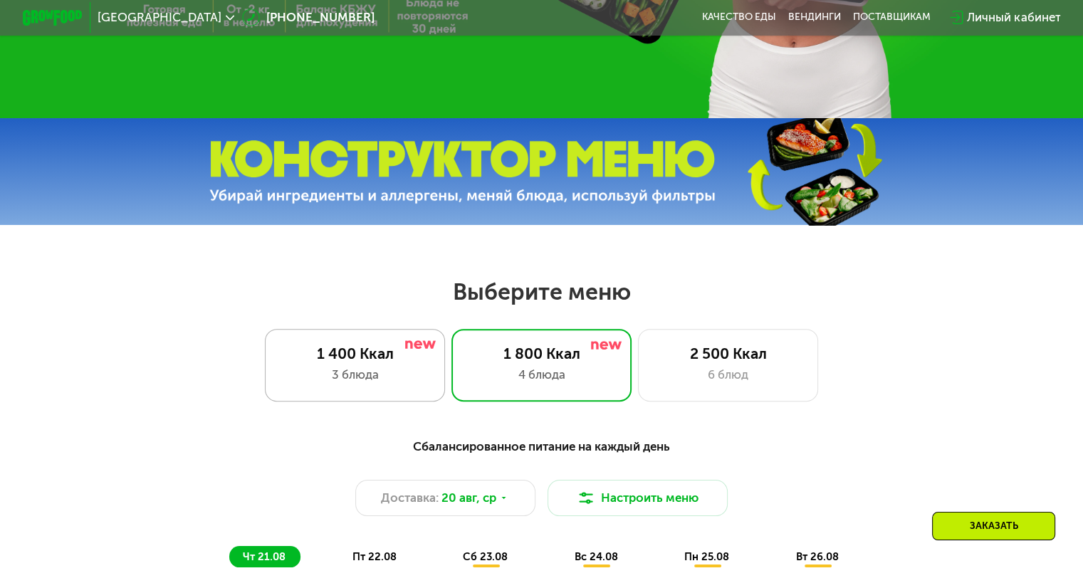
click at [416, 380] on div "3 блюда" at bounding box center [355, 375] width 149 height 18
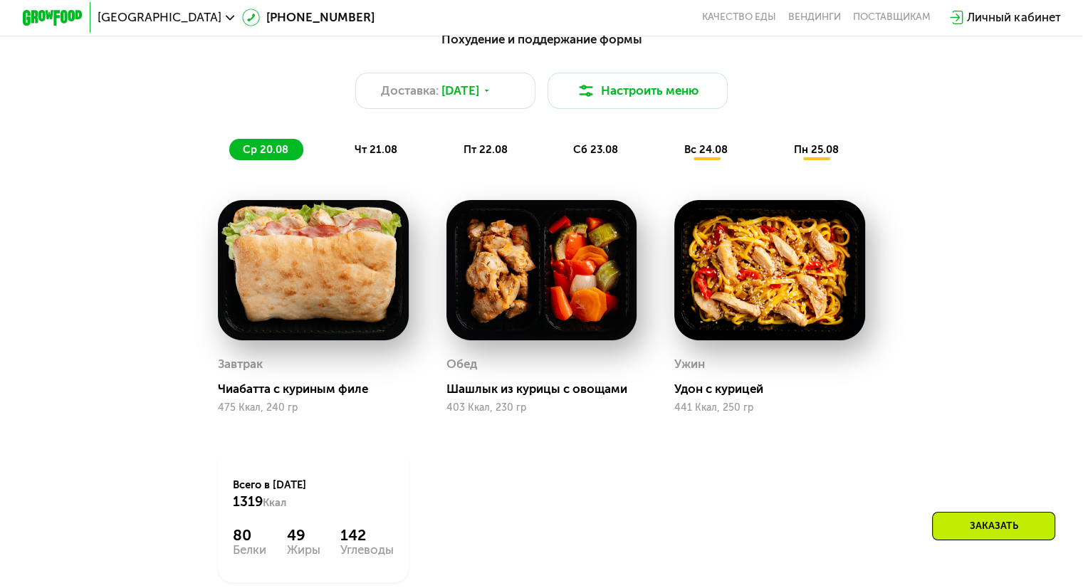
scroll to position [720, 0]
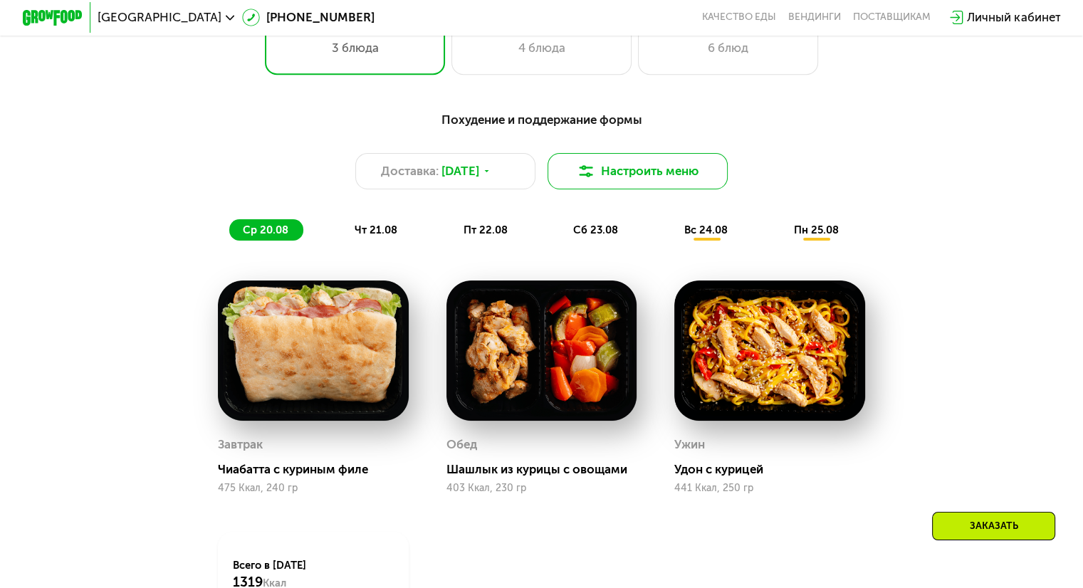
click at [624, 182] on button "Настроить меню" at bounding box center [638, 171] width 181 height 36
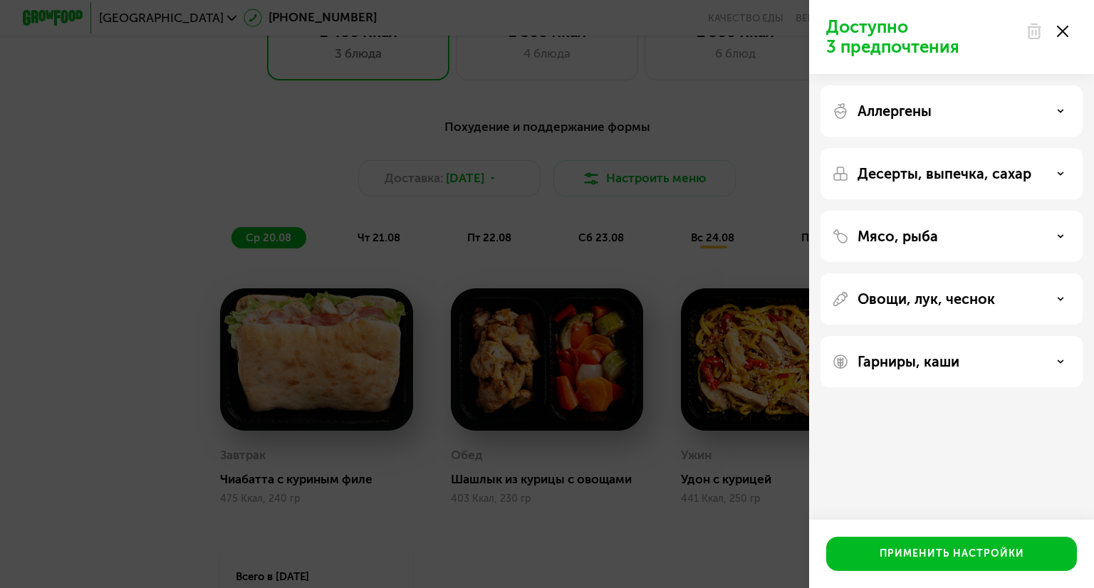
click at [1060, 28] on use at bounding box center [1062, 31] width 11 height 11
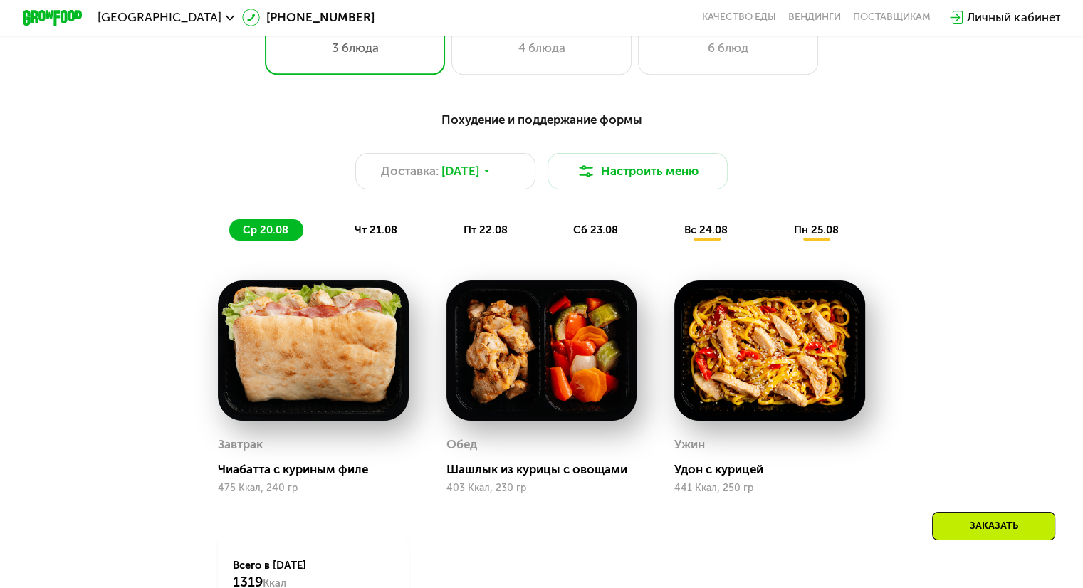
click at [707, 237] on span "вс 24.08" at bounding box center [706, 230] width 43 height 13
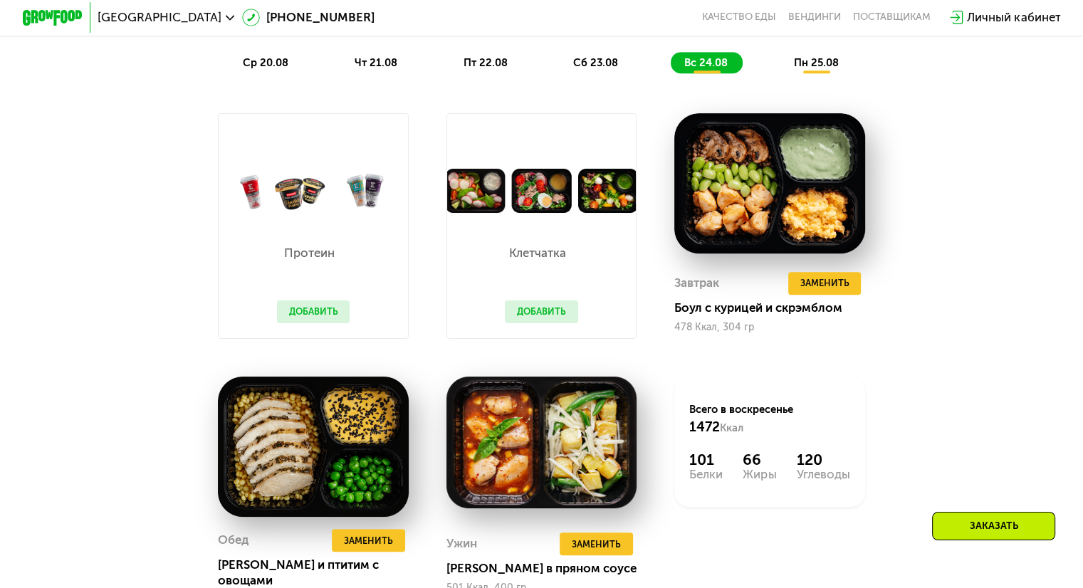
scroll to position [885, 0]
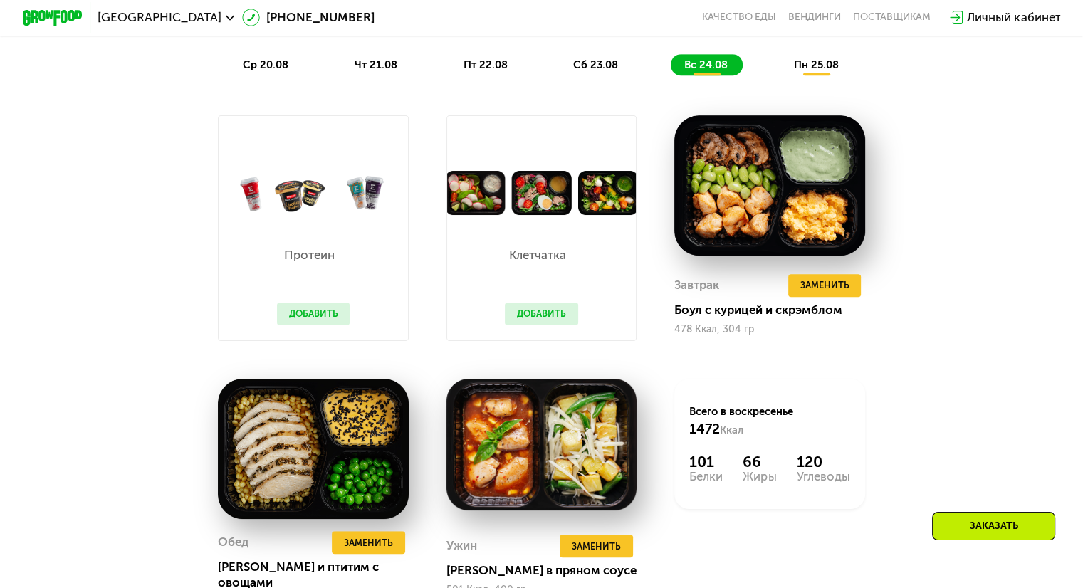
click at [536, 323] on button "Добавить" at bounding box center [541, 314] width 73 height 23
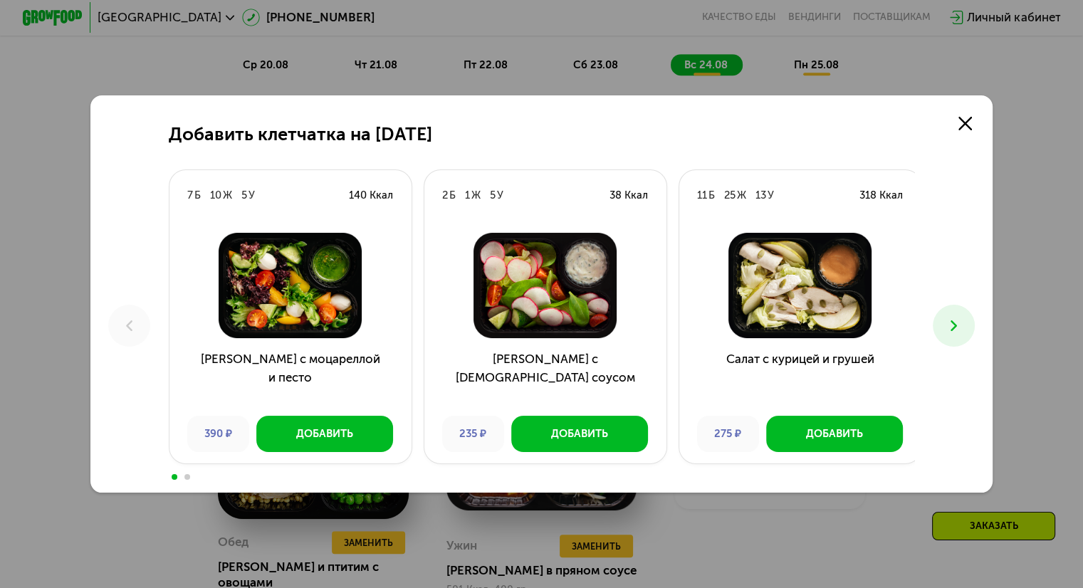
click at [536, 323] on img at bounding box center [545, 285] width 218 height 105
click at [967, 118] on use at bounding box center [966, 124] width 14 height 14
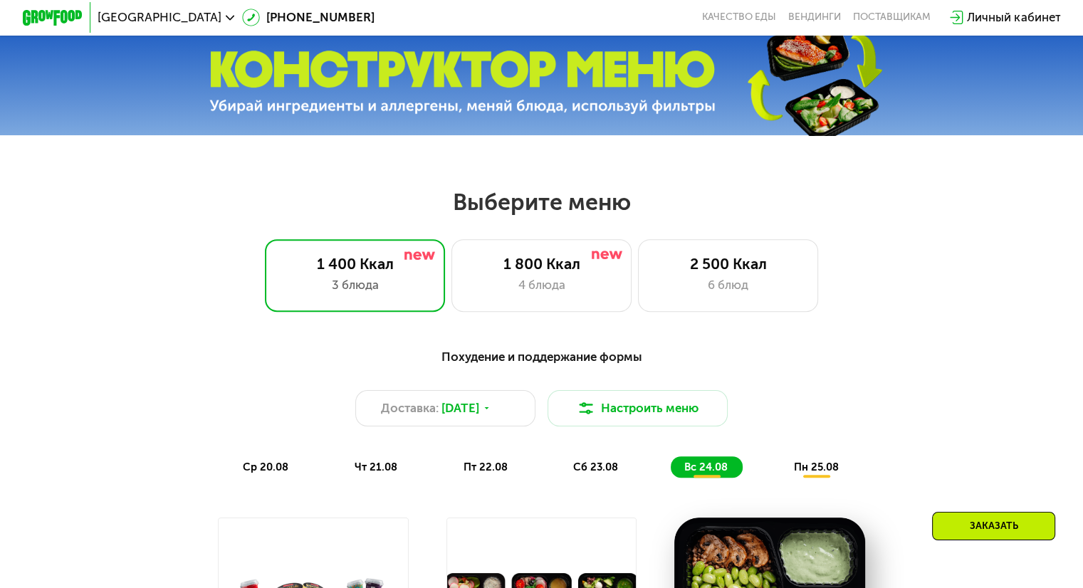
scroll to position [0, 0]
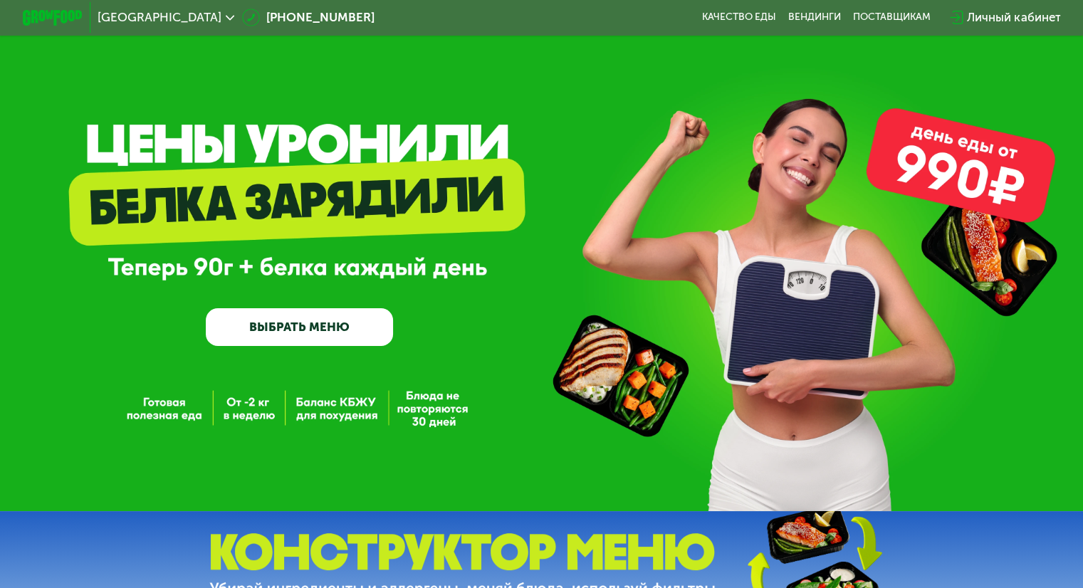
drag, startPoint x: 563, startPoint y: 323, endPoint x: 556, endPoint y: 310, distance: 15.0
click at [563, 321] on div "GrowFood — доставка правильного питания ВЫБРАТЬ МЕНЮ" at bounding box center [541, 259] width 1083 height 173
